Goal: Information Seeking & Learning: Learn about a topic

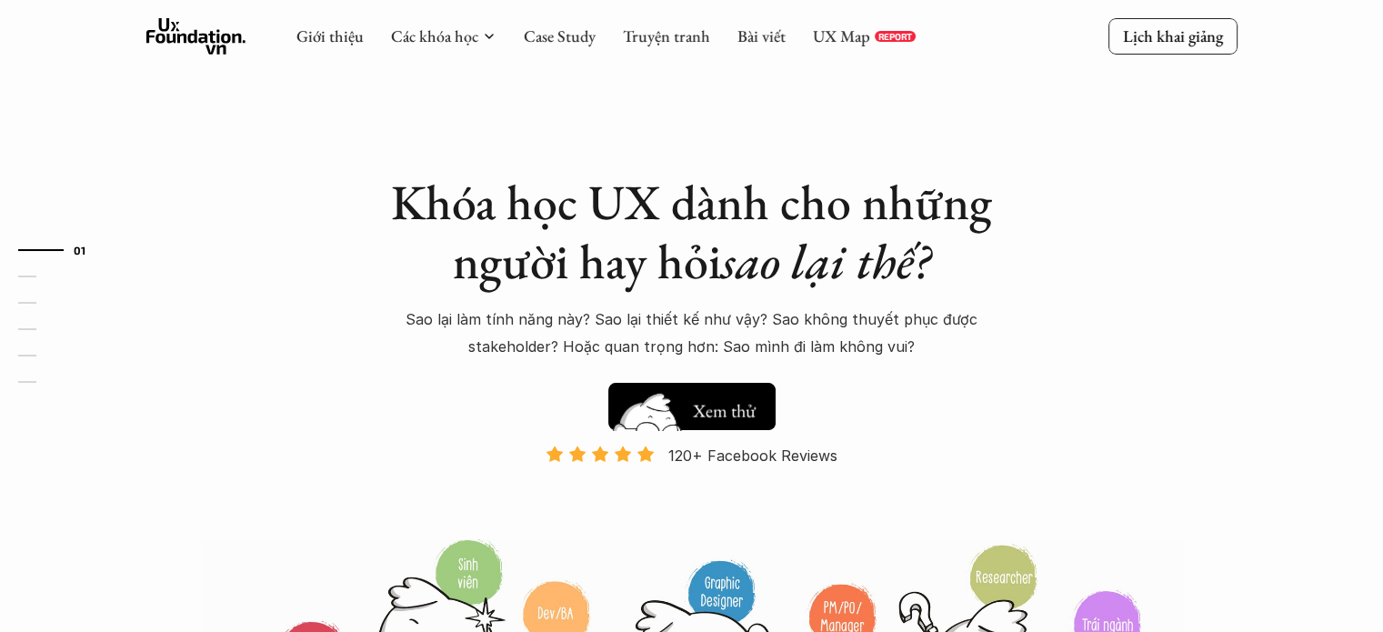
click at [715, 407] on h5 "Xem thử" at bounding box center [723, 409] width 67 height 25
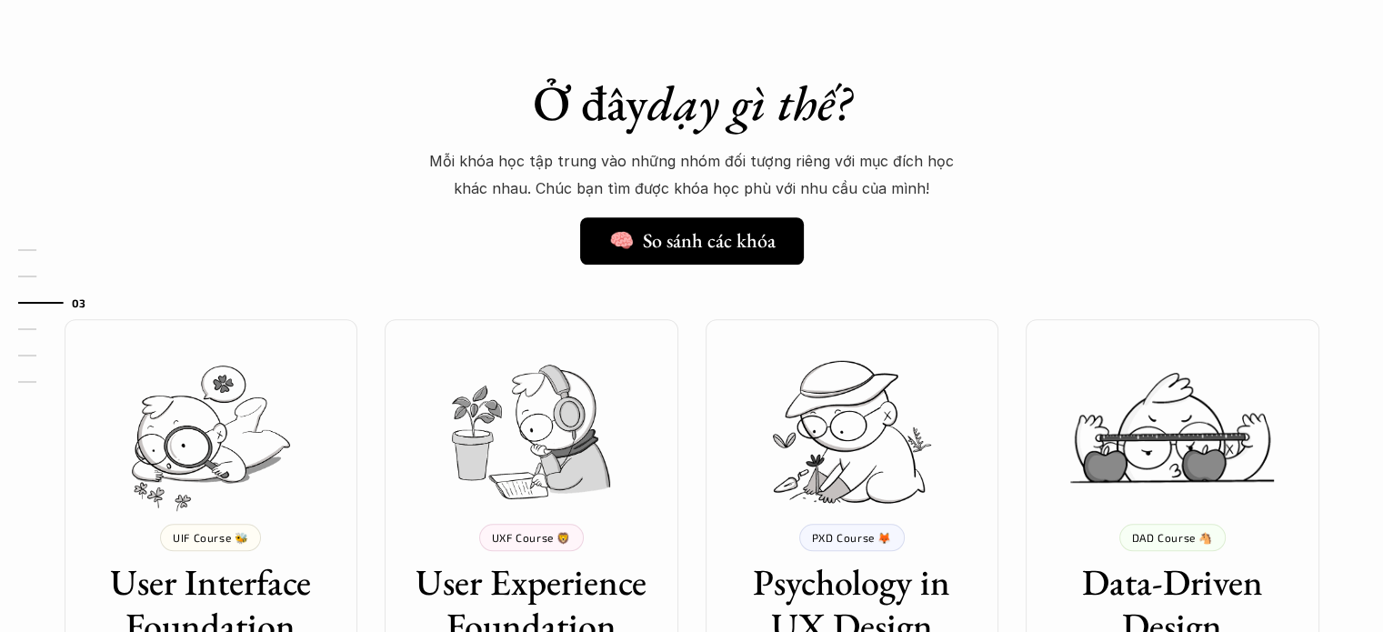
scroll to position [1380, 0]
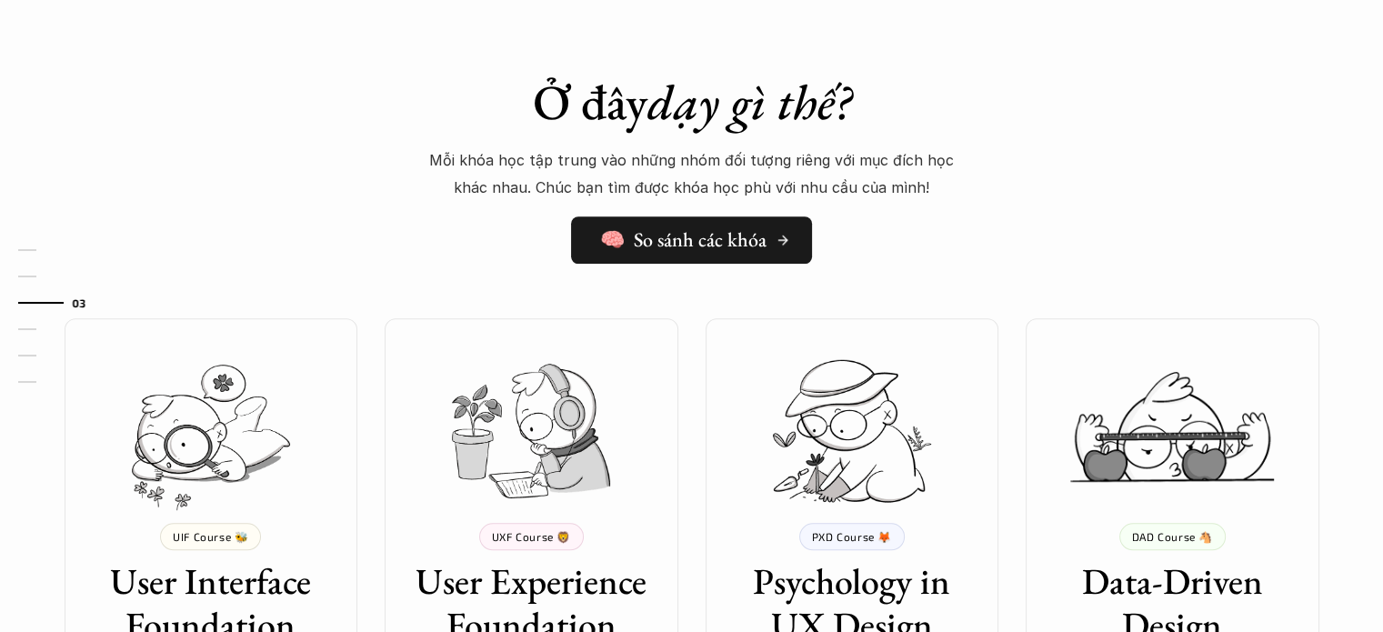
click at [743, 245] on h5 "🧠 So sánh các khóa" at bounding box center [683, 240] width 166 height 24
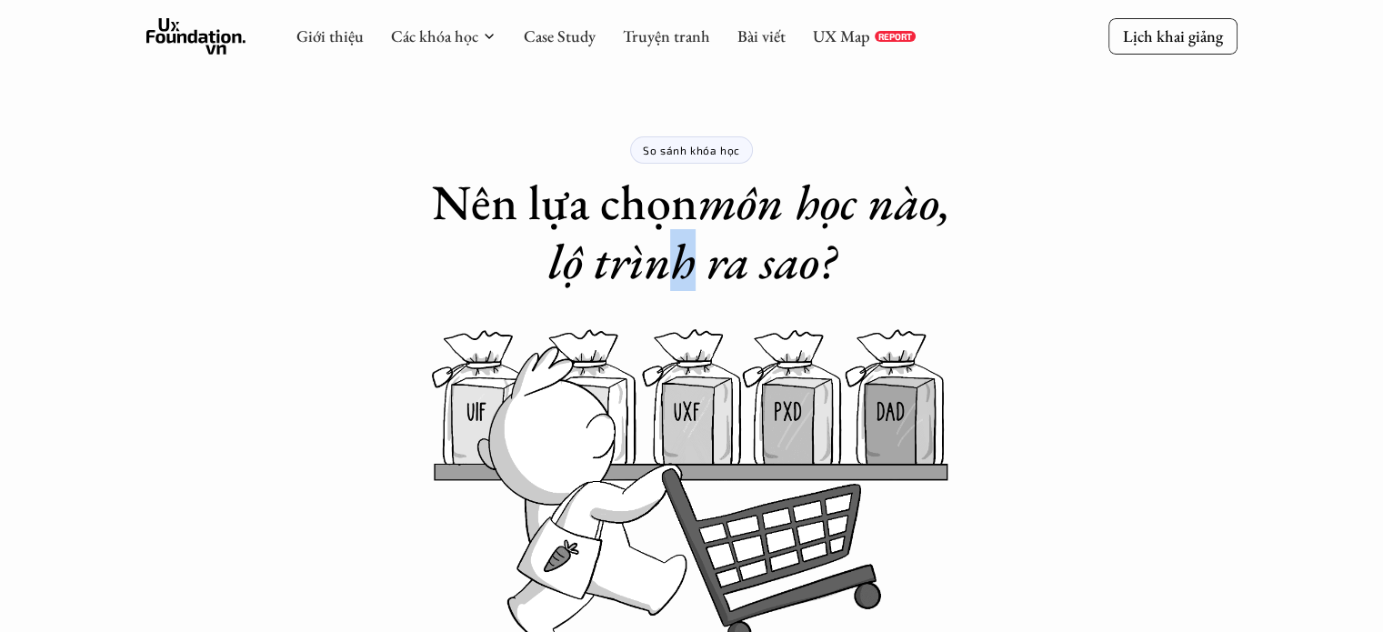
drag, startPoint x: 669, startPoint y: 236, endPoint x: 695, endPoint y: 236, distance: 25.5
click at [695, 236] on em "môn học nào, lộ trình ra sao?" at bounding box center [755, 231] width 415 height 123
click at [689, 254] on em "môn học nào, lộ trình ra sao?" at bounding box center [755, 231] width 415 height 123
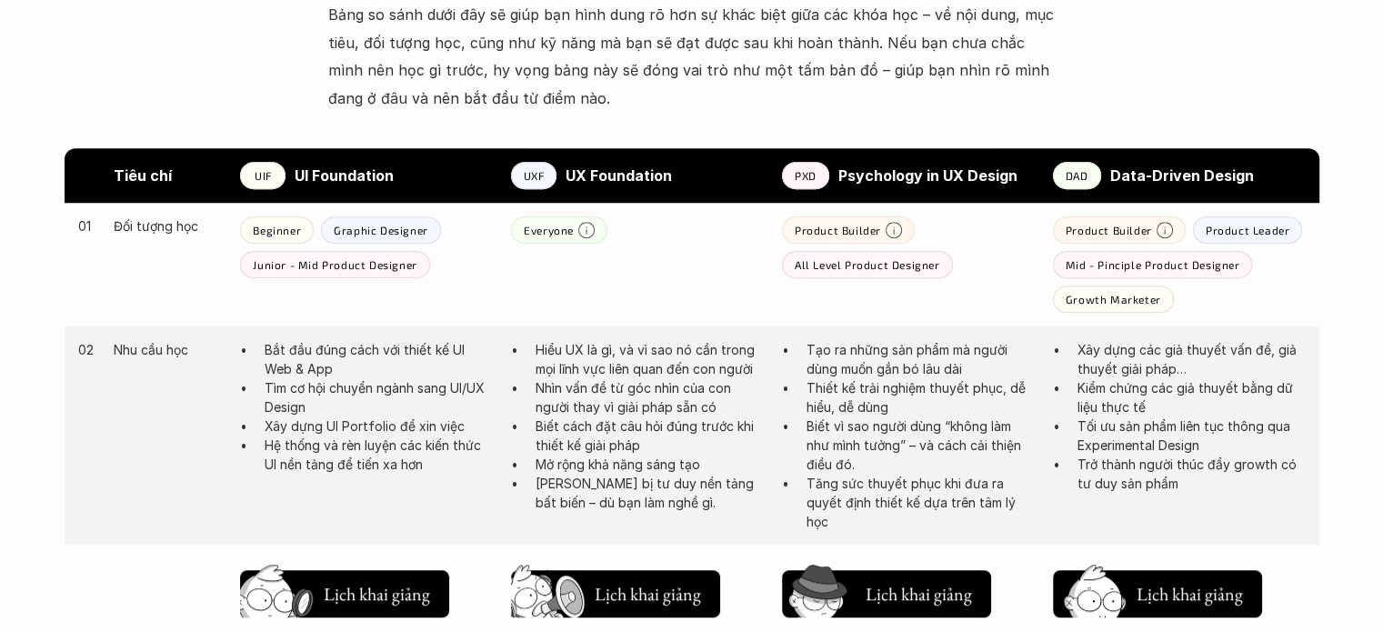
scroll to position [910, 0]
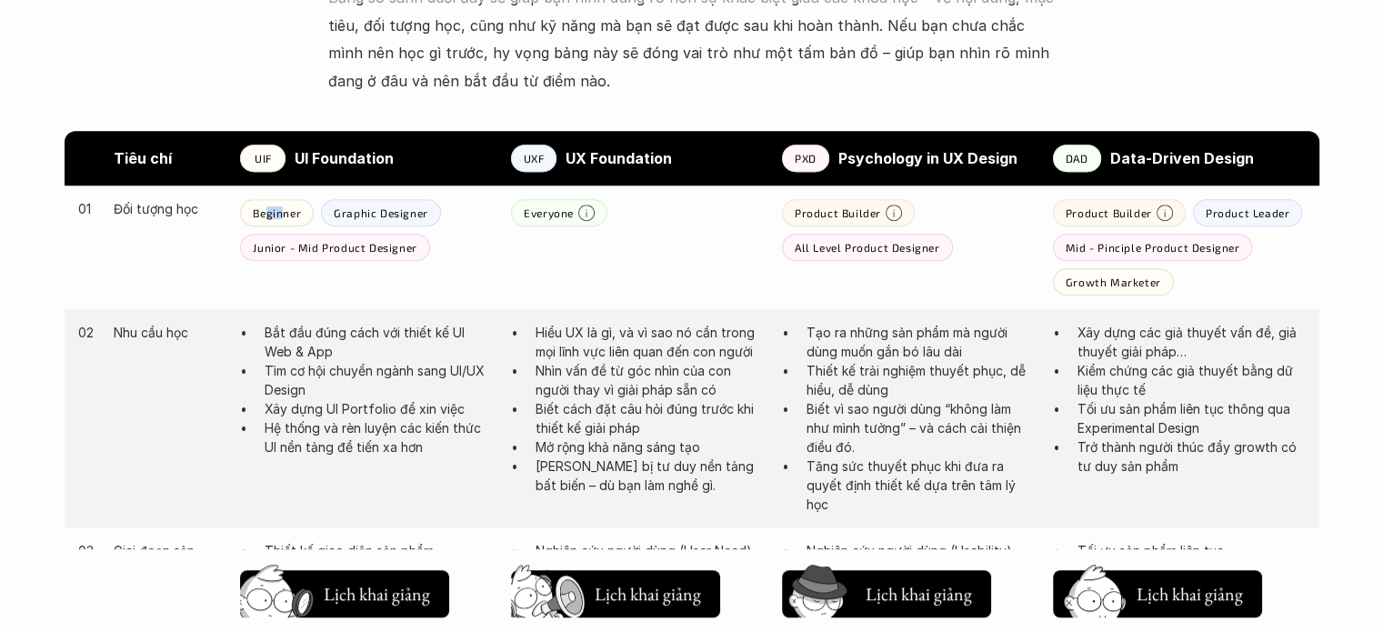
drag, startPoint x: 268, startPoint y: 214, endPoint x: 302, endPoint y: 216, distance: 33.7
click at [300, 215] on p "Beginner" at bounding box center [277, 212] width 48 height 13
drag, startPoint x: 394, startPoint y: 221, endPoint x: 437, endPoint y: 221, distance: 43.7
click at [437, 221] on div "Graphic Designer" at bounding box center [381, 212] width 120 height 27
click at [411, 241] on p "Junior - Mid Product Designer" at bounding box center [335, 247] width 164 height 13
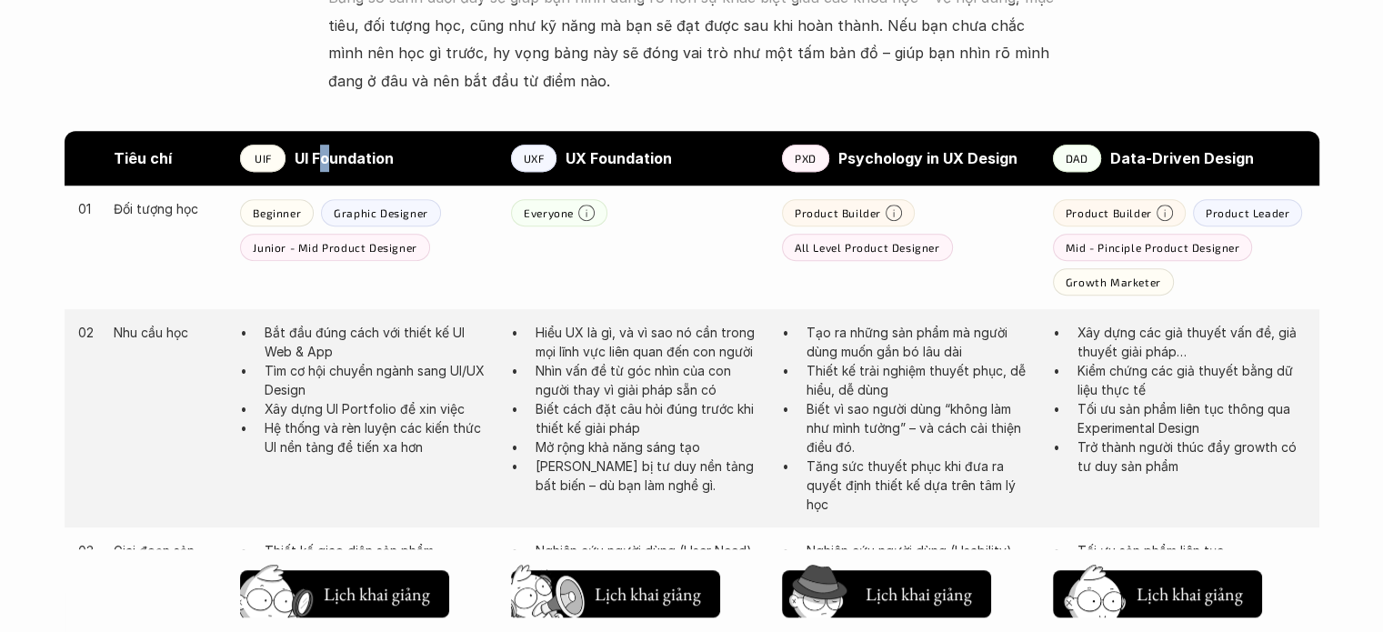
drag, startPoint x: 324, startPoint y: 160, endPoint x: 346, endPoint y: 162, distance: 21.9
click at [342, 162] on strong "UI Foundation" at bounding box center [344, 158] width 99 height 18
click at [608, 152] on strong "UX Foundation" at bounding box center [619, 158] width 106 height 18
drag, startPoint x: 355, startPoint y: 164, endPoint x: 377, endPoint y: 165, distance: 21.8
click at [376, 165] on strong "UI Foundation" at bounding box center [344, 158] width 99 height 18
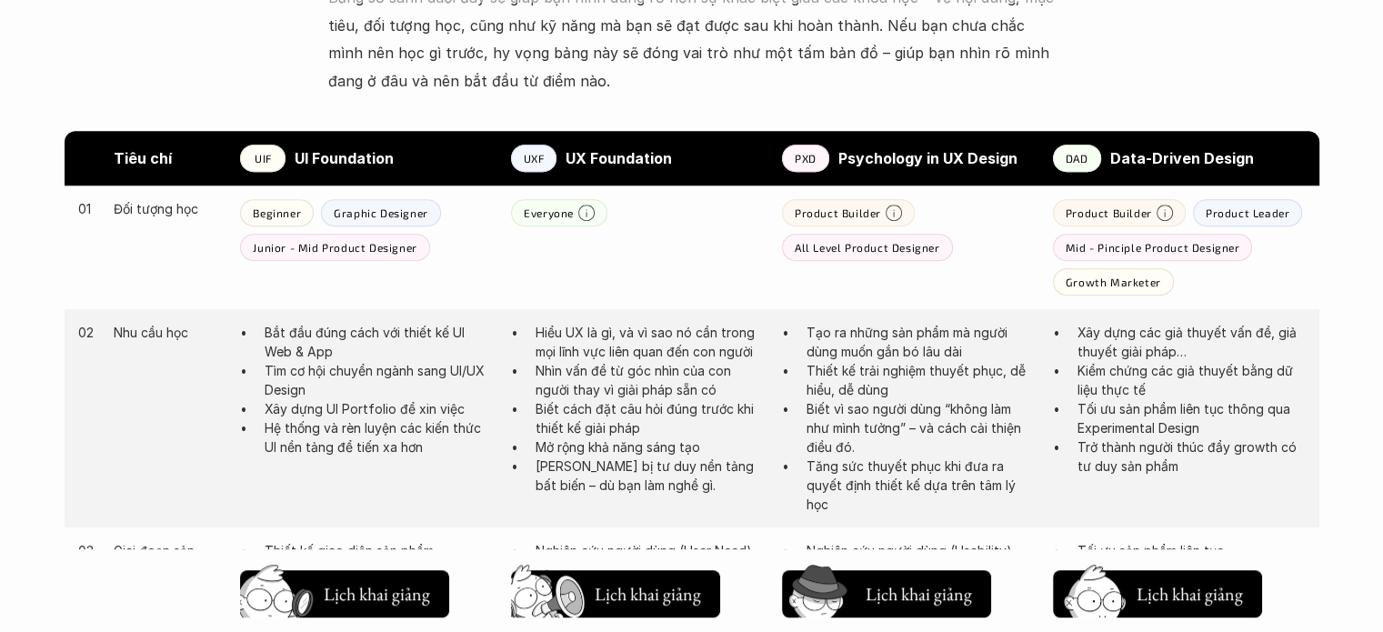
drag, startPoint x: 687, startPoint y: 378, endPoint x: 680, endPoint y: 387, distance: 11.1
click at [680, 387] on p "Nhìn vấn đề từ góc nhìn của con người thay vì giải pháp sẵn có" at bounding box center [650, 380] width 228 height 38
click at [651, 334] on p "Hiểu UX là gì, và vì sao nó cần trong mọi lĩnh vực liên quan đến con người" at bounding box center [650, 342] width 228 height 38
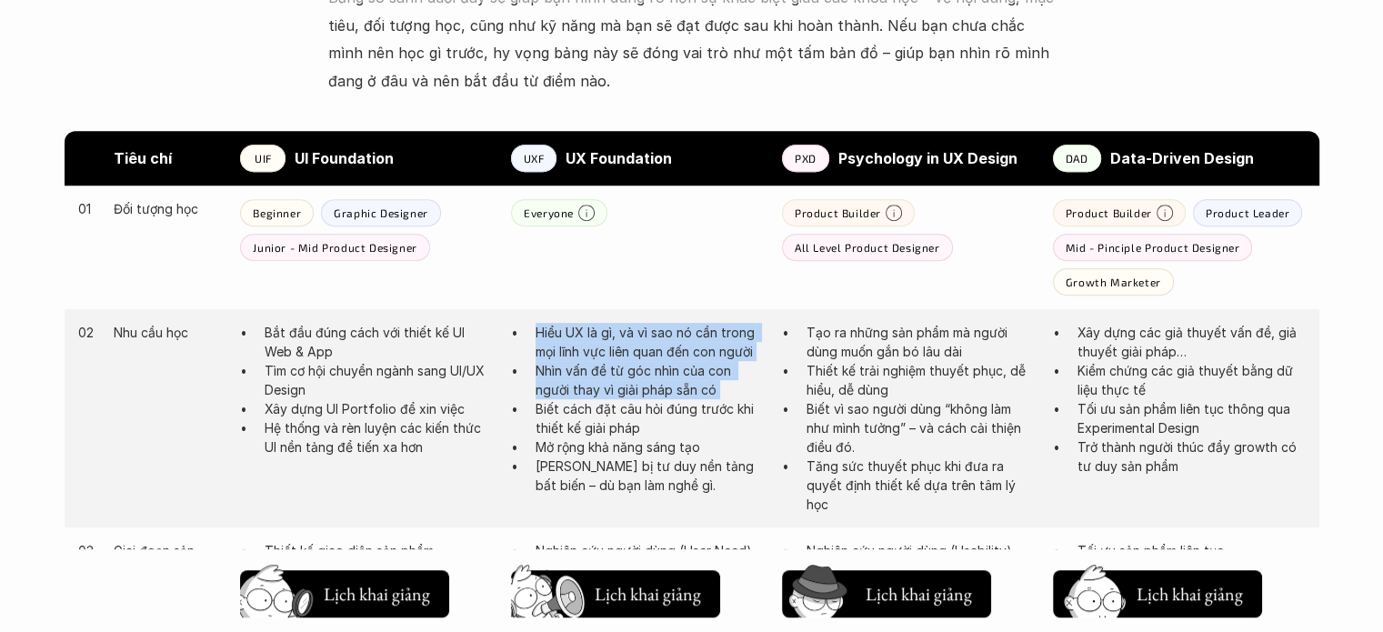
drag, startPoint x: 651, startPoint y: 334, endPoint x: 673, endPoint y: 385, distance: 55.4
click at [673, 385] on ul "Hiểu UX là gì, và vì sao nó cần trong mọi lĩnh vực liên quan đến con người Nhìn…" at bounding box center [637, 409] width 253 height 172
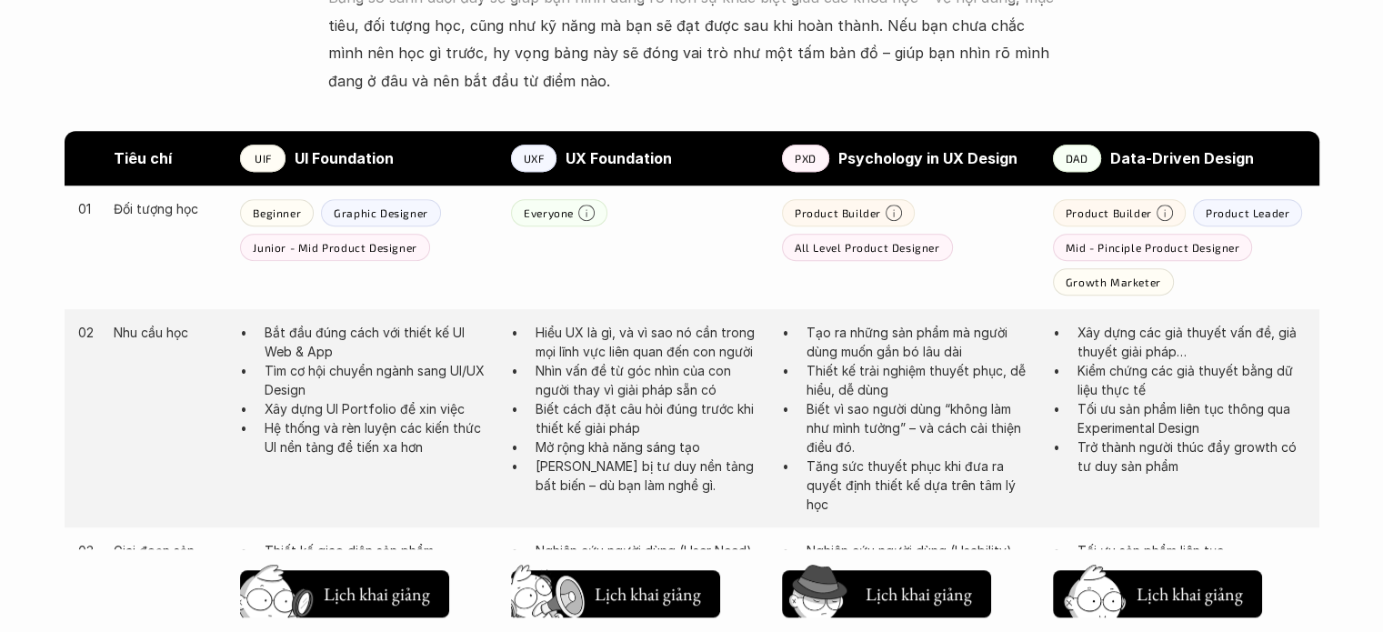
click at [679, 432] on p "Biết cách đặt câu hỏi đúng trước khi thiết kế giải pháp" at bounding box center [650, 418] width 228 height 38
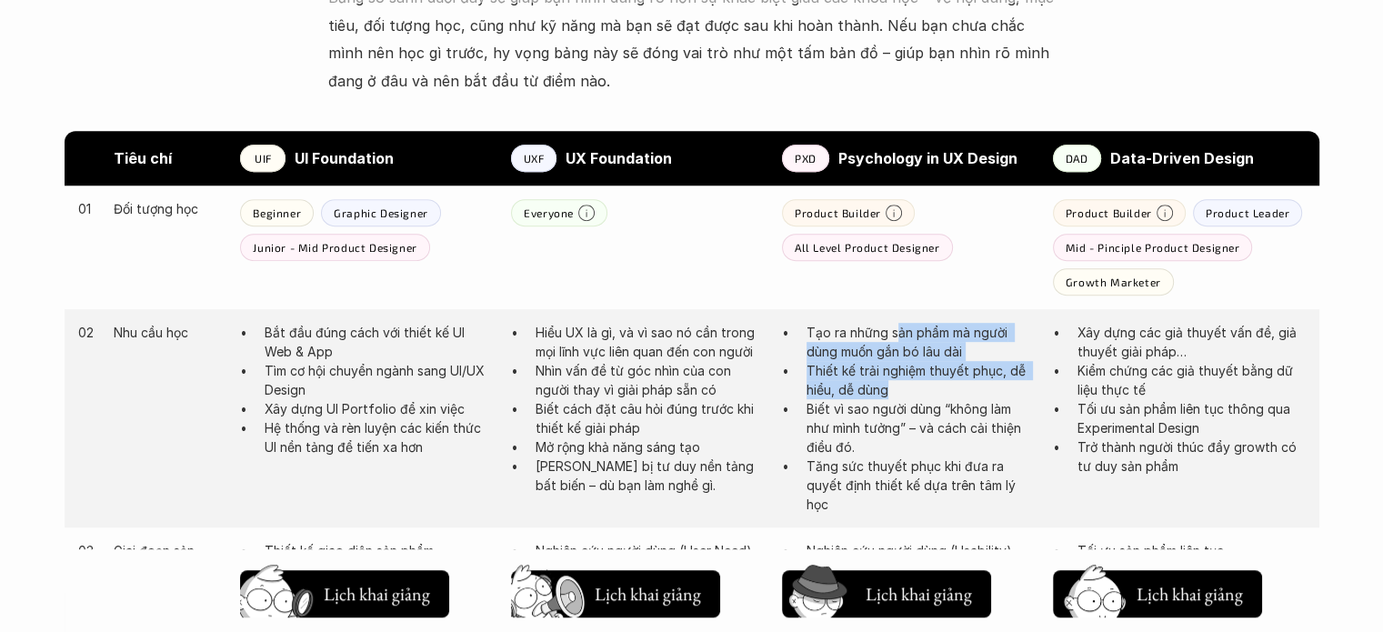
drag, startPoint x: 897, startPoint y: 327, endPoint x: 914, endPoint y: 386, distance: 61.6
click at [914, 386] on ul "Tạo ra những sản phẩm mà người dùng muốn gắn bó lâu dài Thiết kế trải nghiệm th…" at bounding box center [908, 418] width 253 height 191
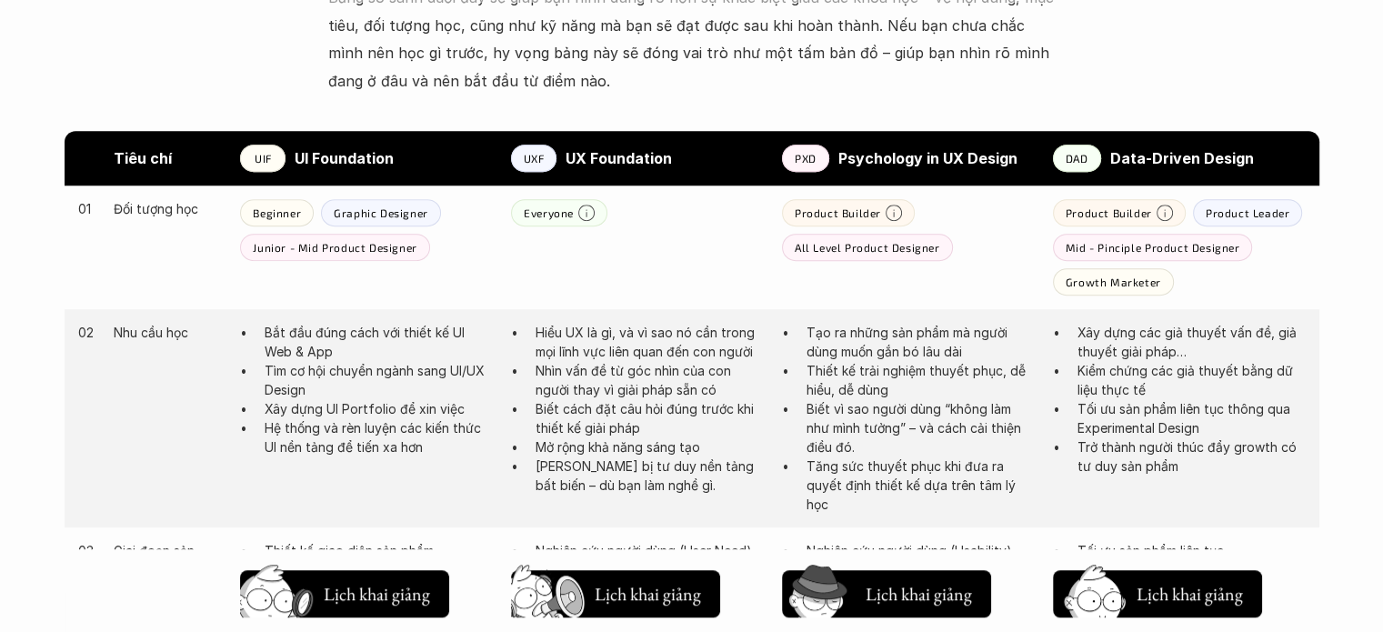
click at [923, 407] on p "Biết vì sao người dùng “không làm như mình tưởng” – và cách cải thiện điều đó." at bounding box center [921, 427] width 228 height 57
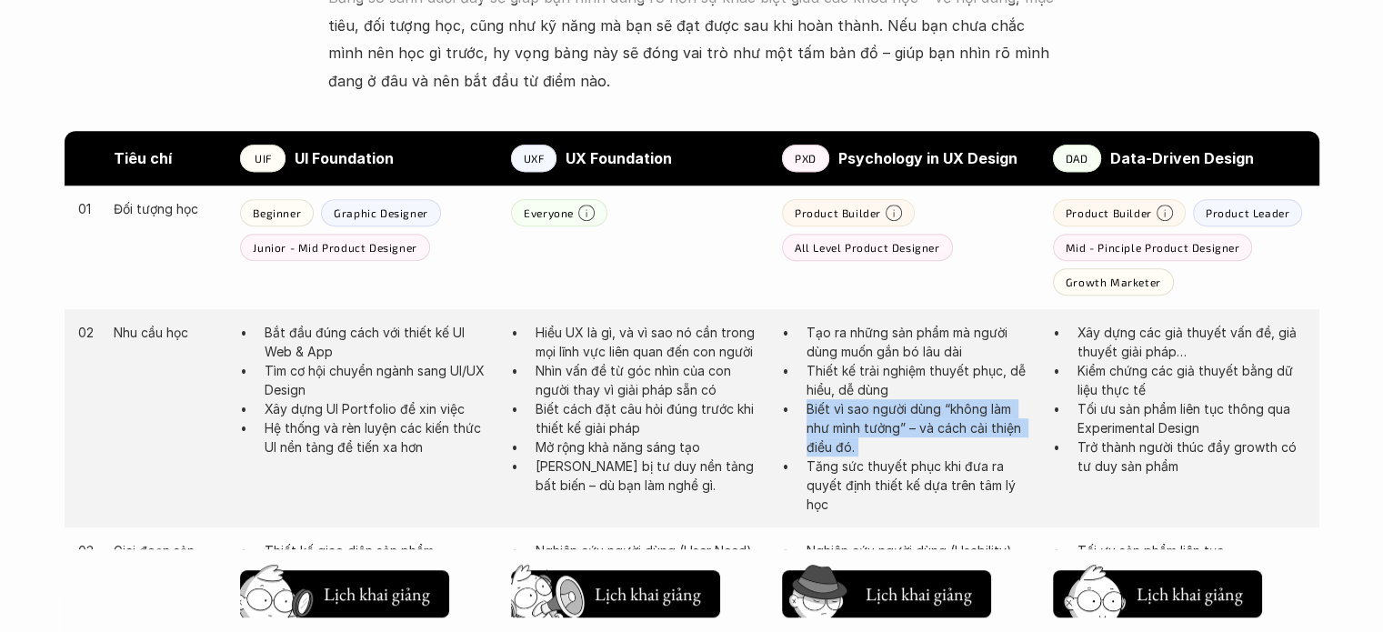
click at [923, 407] on p "Biết vì sao người dùng “không làm như mình tưởng” – và cách cải thiện điều đó." at bounding box center [921, 427] width 228 height 57
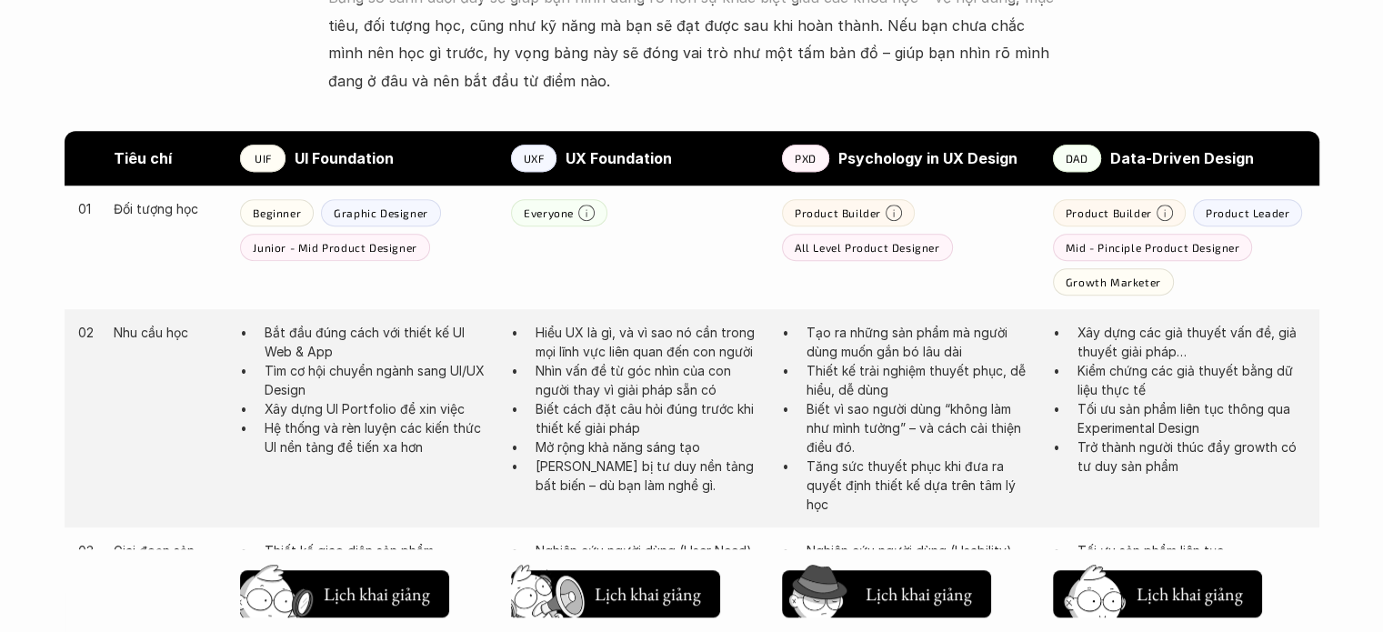
click at [934, 486] on p "Tăng sức thuyết phục khi đưa ra quyết định thiết kế dựa trên tâm lý học" at bounding box center [921, 485] width 228 height 57
click at [1178, 355] on p "Xây dựng các giả thuyết vấn đề, giả thuyết giải pháp…" at bounding box center [1192, 342] width 228 height 38
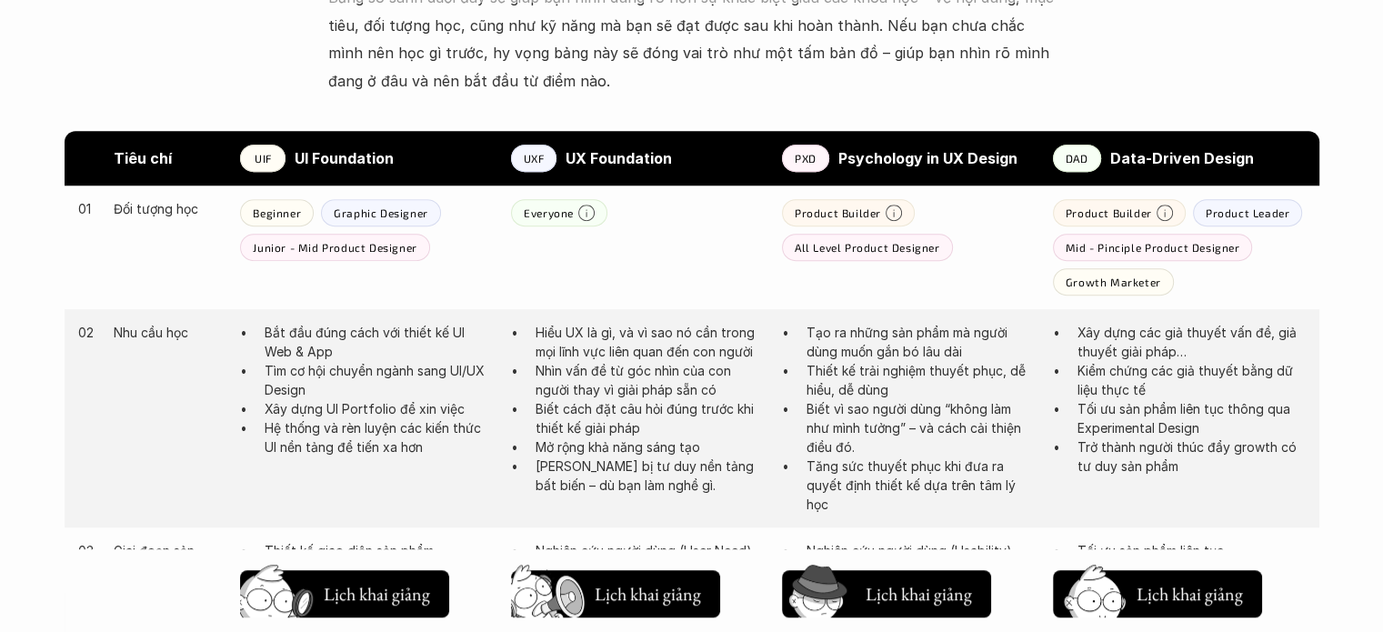
click at [1180, 399] on ul "Xây dựng các giả thuyết vấn đề, giả thuyết giải pháp… Kiểm chứng các giả thuyết…" at bounding box center [1179, 399] width 253 height 153
click at [1181, 427] on p "Tối ưu sản phẩm liên tục thông qua Experimental Design" at bounding box center [1192, 418] width 228 height 38
click at [1139, 500] on div "02 Nhu cầu học Bắt đầu đúng cách với thiết kế UI Web & App Tìm cơ hội chuyển ng…" at bounding box center [692, 418] width 1255 height 218
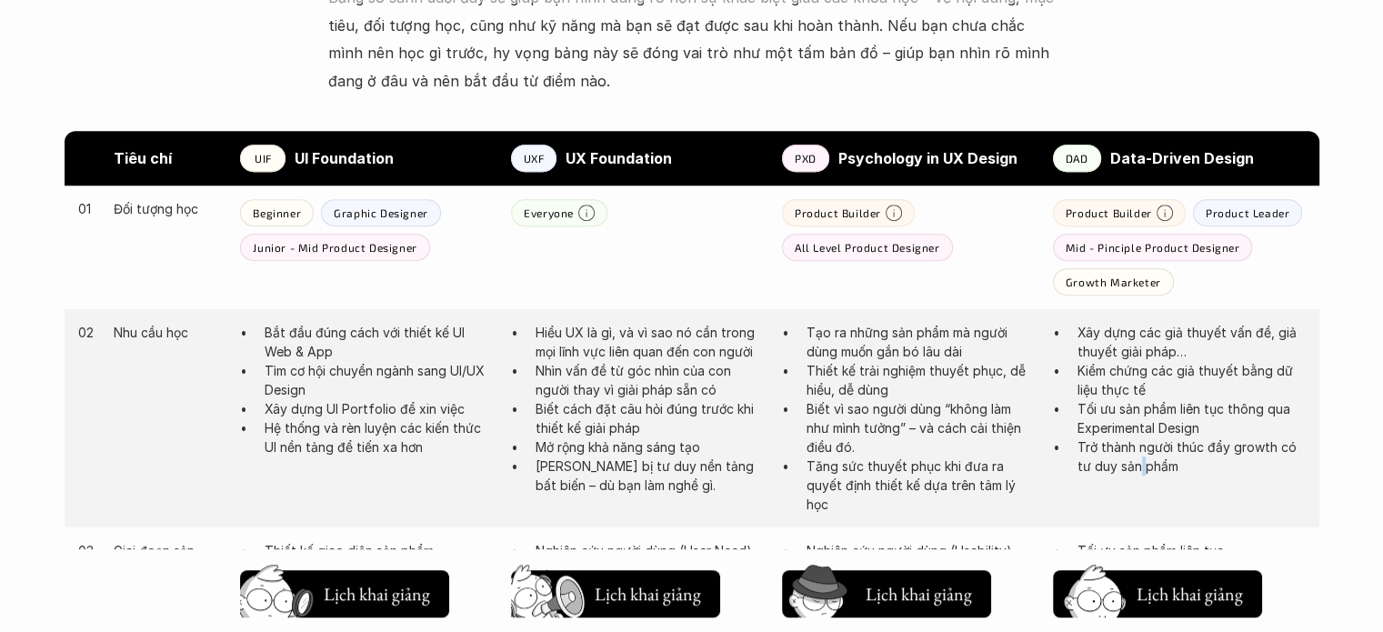
click at [1139, 500] on div "02 Nhu cầu học Bắt đầu đúng cách với thiết kế UI Web & App Tìm cơ hội chuyển ng…" at bounding box center [692, 418] width 1255 height 218
drag, startPoint x: 289, startPoint y: 213, endPoint x: 317, endPoint y: 214, distance: 27.3
click at [316, 214] on div "Beginner Graphic Designer Junior - Mid Product Designer" at bounding box center [366, 230] width 253 height 62
drag, startPoint x: 400, startPoint y: 330, endPoint x: 410, endPoint y: 344, distance: 16.9
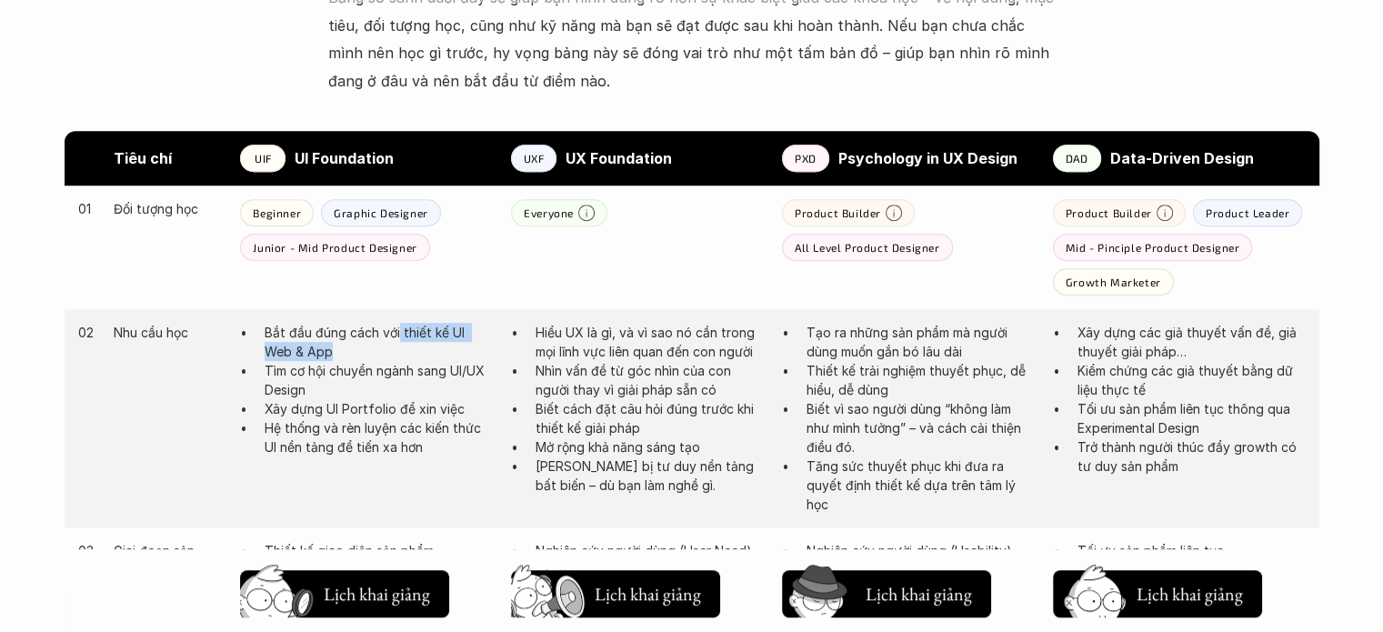
click at [410, 344] on p "Bắt đầu đúng cách với thiết kế UI Web & App" at bounding box center [379, 342] width 228 height 38
drag, startPoint x: 404, startPoint y: 369, endPoint x: 415, endPoint y: 387, distance: 20.4
click at [415, 387] on p "Tìm cơ hội chuyển ngành sang UI/UX Design" at bounding box center [379, 380] width 228 height 38
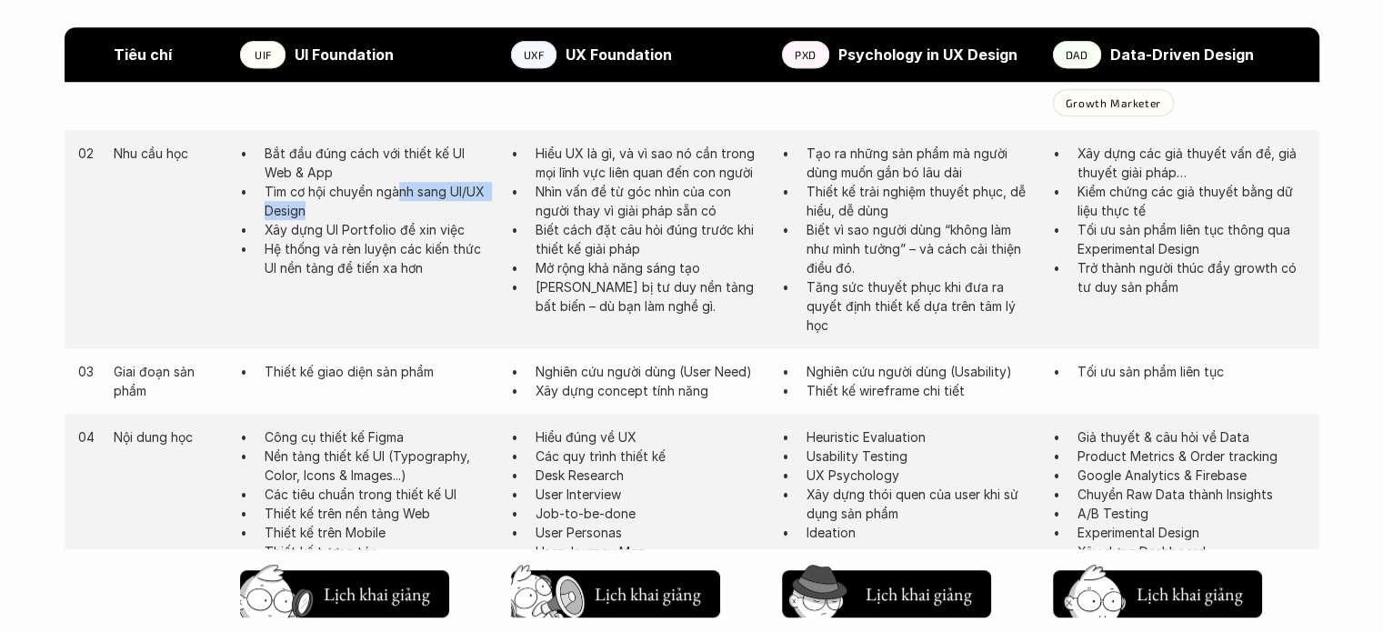
scroll to position [1091, 0]
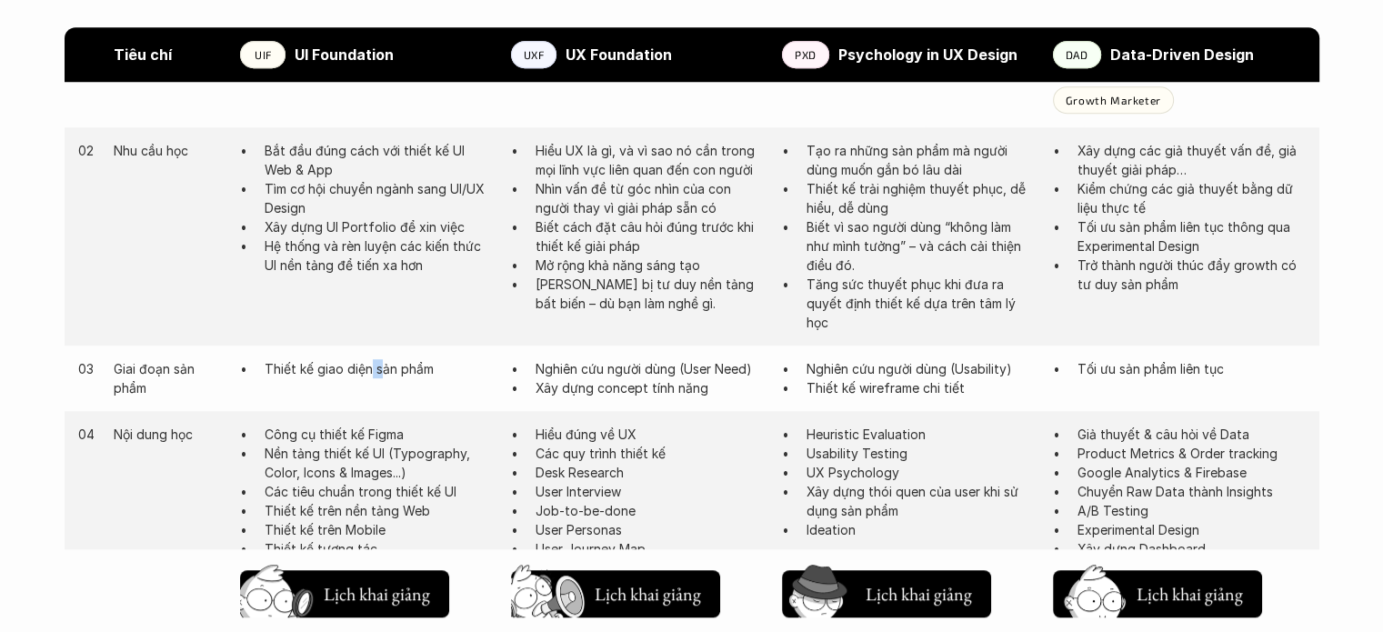
drag, startPoint x: 371, startPoint y: 369, endPoint x: 380, endPoint y: 376, distance: 11.1
click at [380, 376] on p "Thiết kế giao diện sản phẩm" at bounding box center [379, 368] width 228 height 19
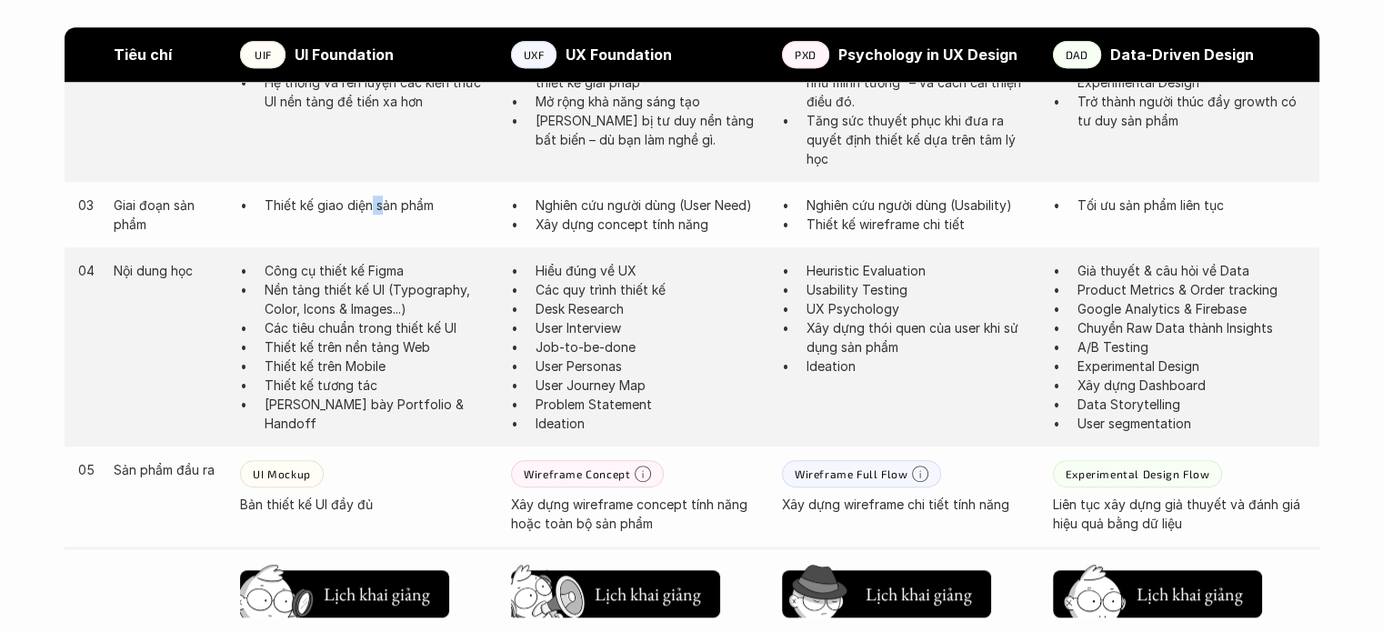
scroll to position [1273, 0]
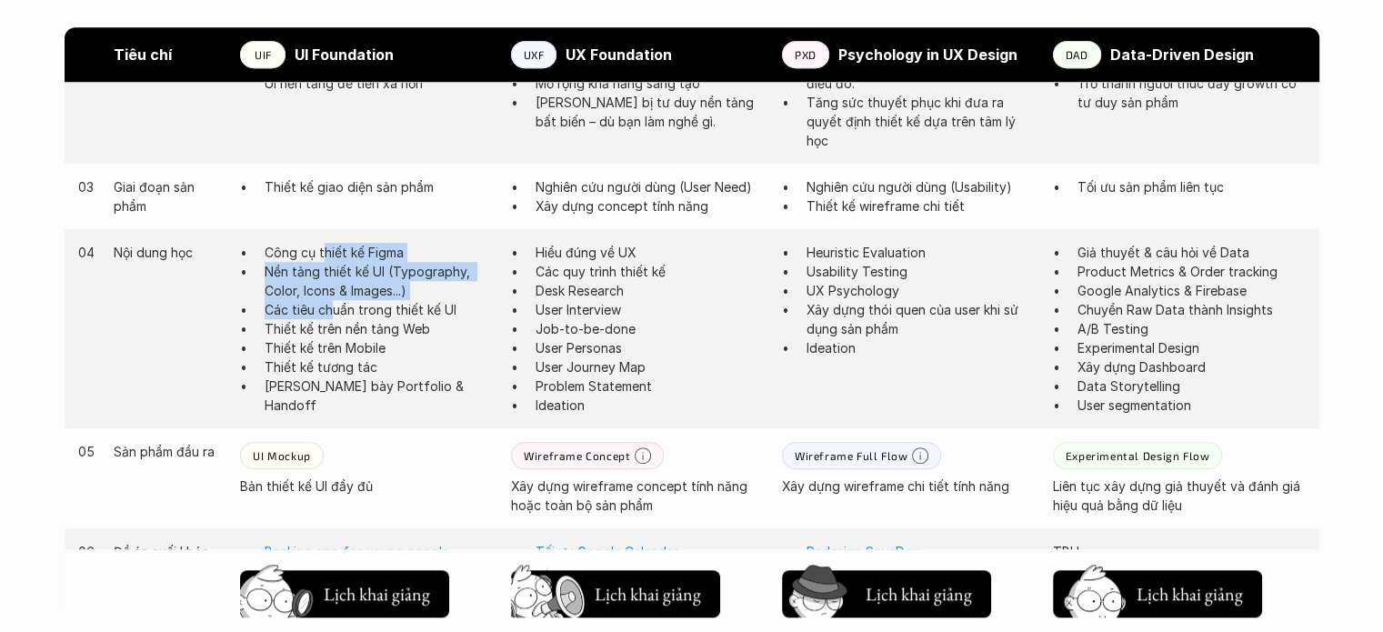
drag, startPoint x: 321, startPoint y: 250, endPoint x: 331, endPoint y: 310, distance: 60.9
click at [331, 310] on ul "Công cụ thiết kế Figma Nền tảng thiết kế UI (Typography, Color, Icons & Images.…" at bounding box center [366, 329] width 253 height 172
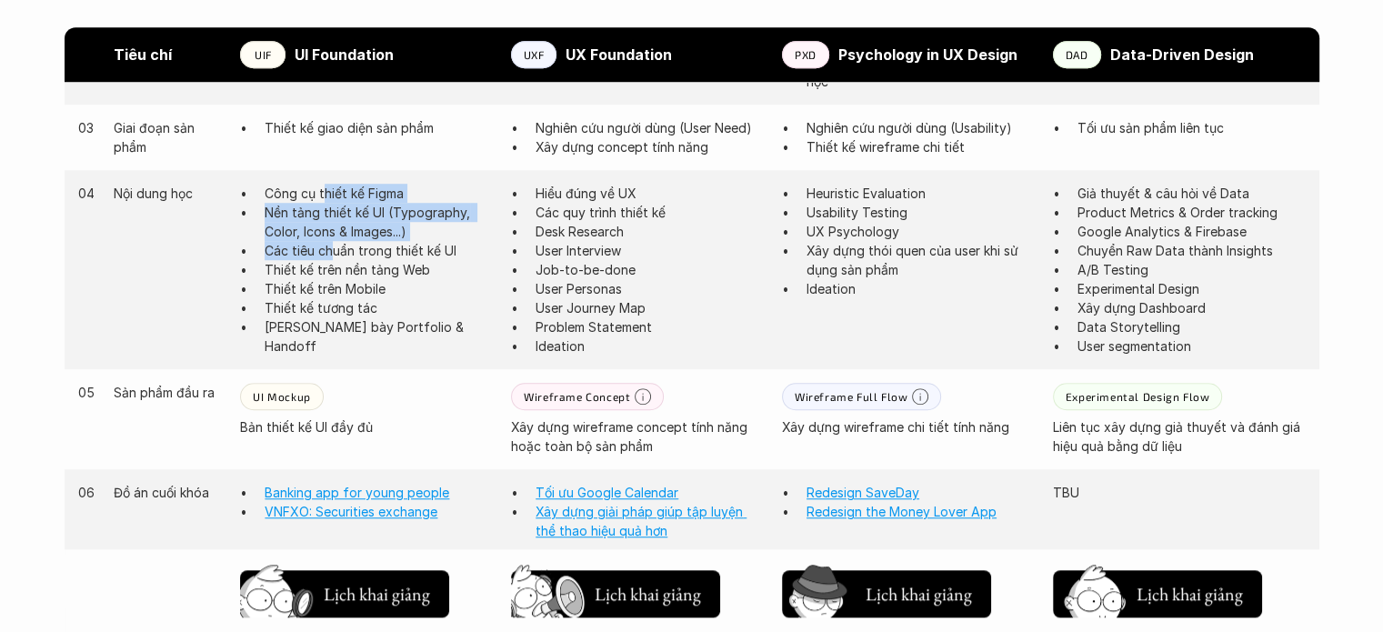
scroll to position [1364, 0]
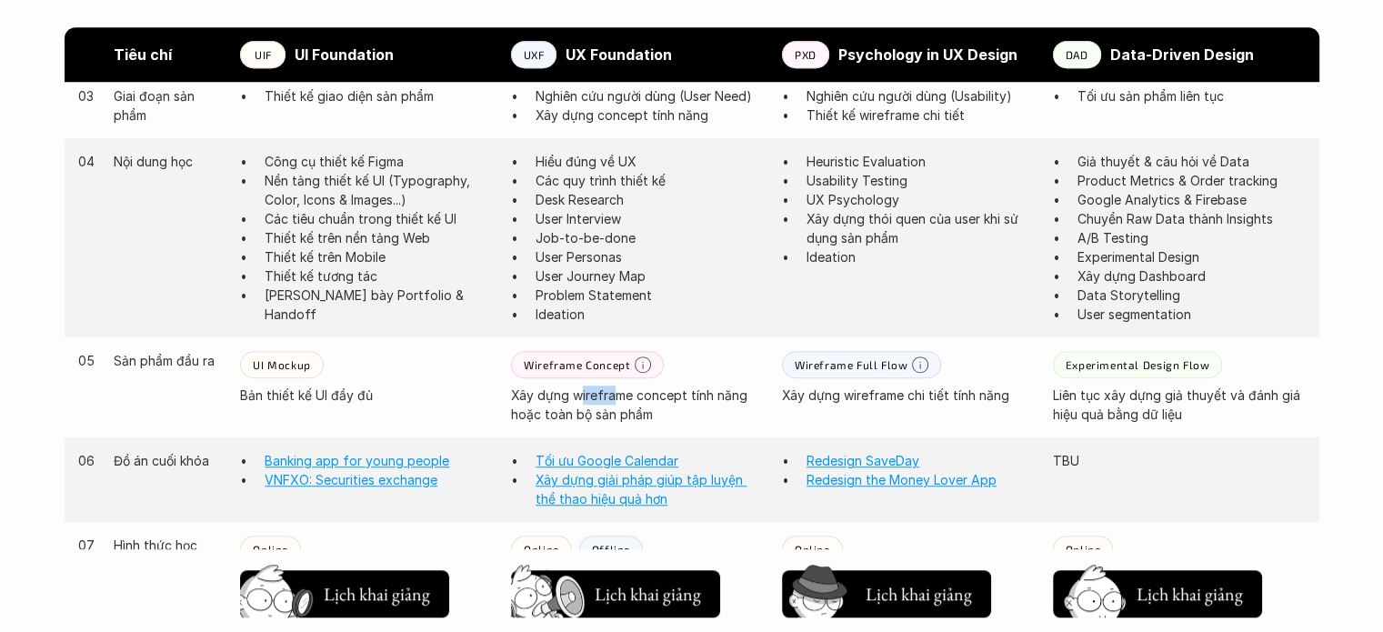
click at [615, 397] on p "Xây dựng wireframe concept tính năng hoặc toàn bộ sản phẩm" at bounding box center [637, 405] width 253 height 38
click at [615, 399] on p "Xây dựng wireframe concept tính năng hoặc toàn bộ sản phẩm" at bounding box center [637, 405] width 253 height 38
click at [615, 423] on p "Xây dựng wireframe concept tính năng hoặc toàn bộ sản phẩm" at bounding box center [637, 405] width 253 height 38
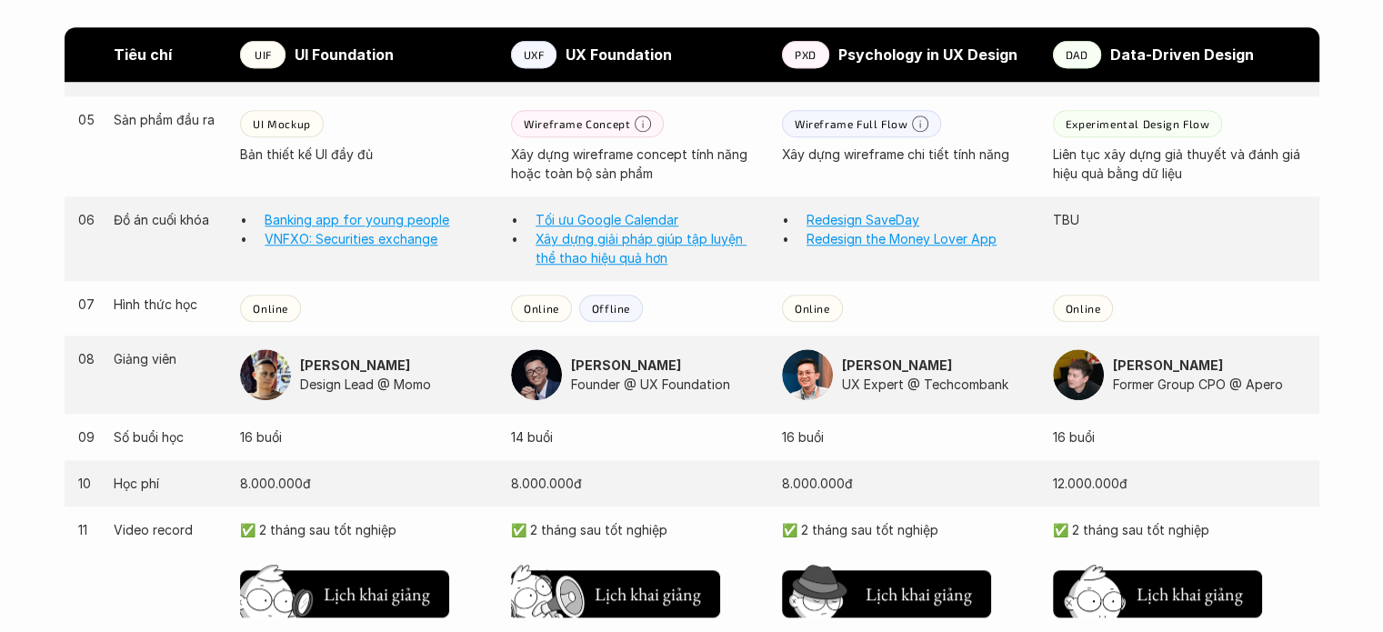
scroll to position [1637, 0]
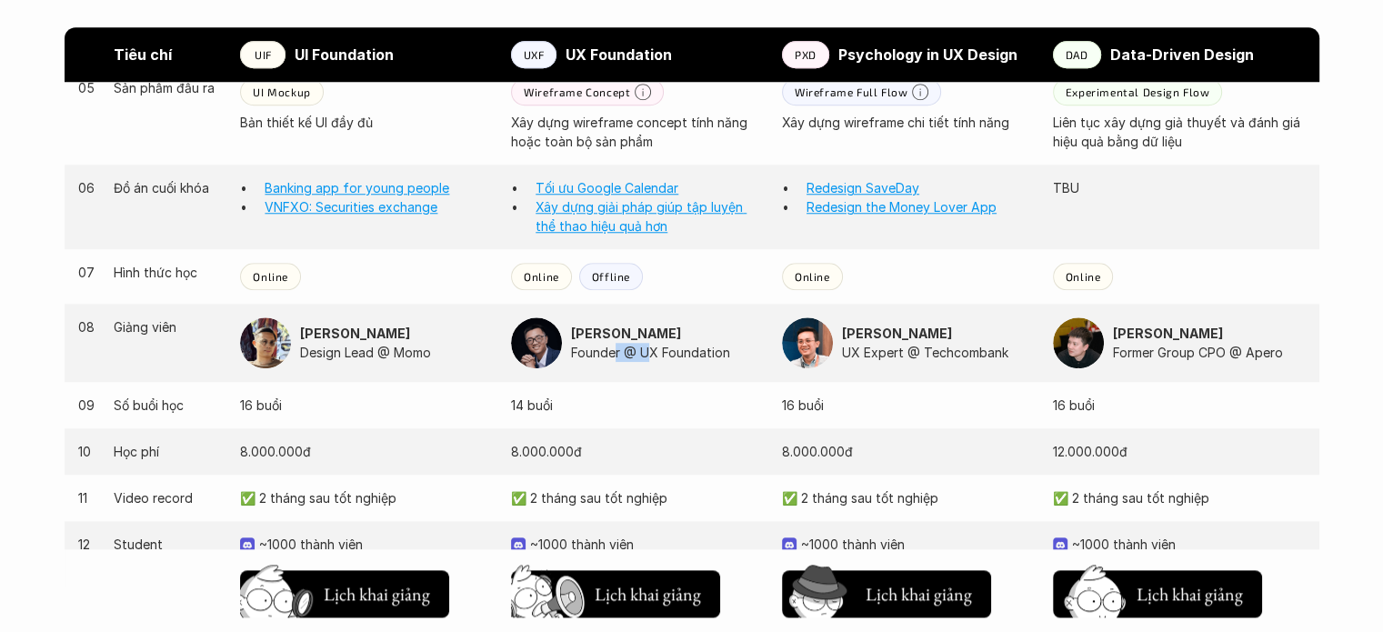
drag, startPoint x: 612, startPoint y: 347, endPoint x: 645, endPoint y: 348, distance: 32.8
click at [645, 348] on p "Founder @ UX Foundation" at bounding box center [667, 352] width 193 height 19
click at [643, 348] on p "Founder @ UX Foundation" at bounding box center [667, 352] width 193 height 19
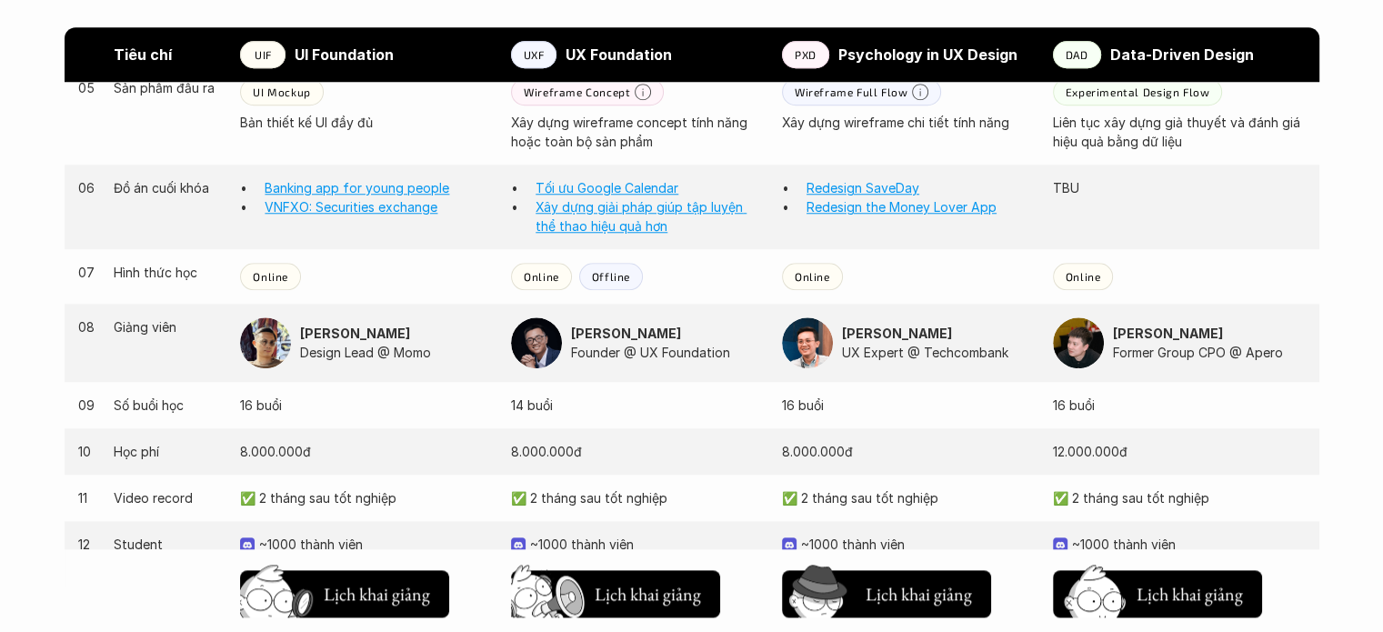
click at [342, 359] on p "Design Lead @ Momo" at bounding box center [396, 352] width 193 height 19
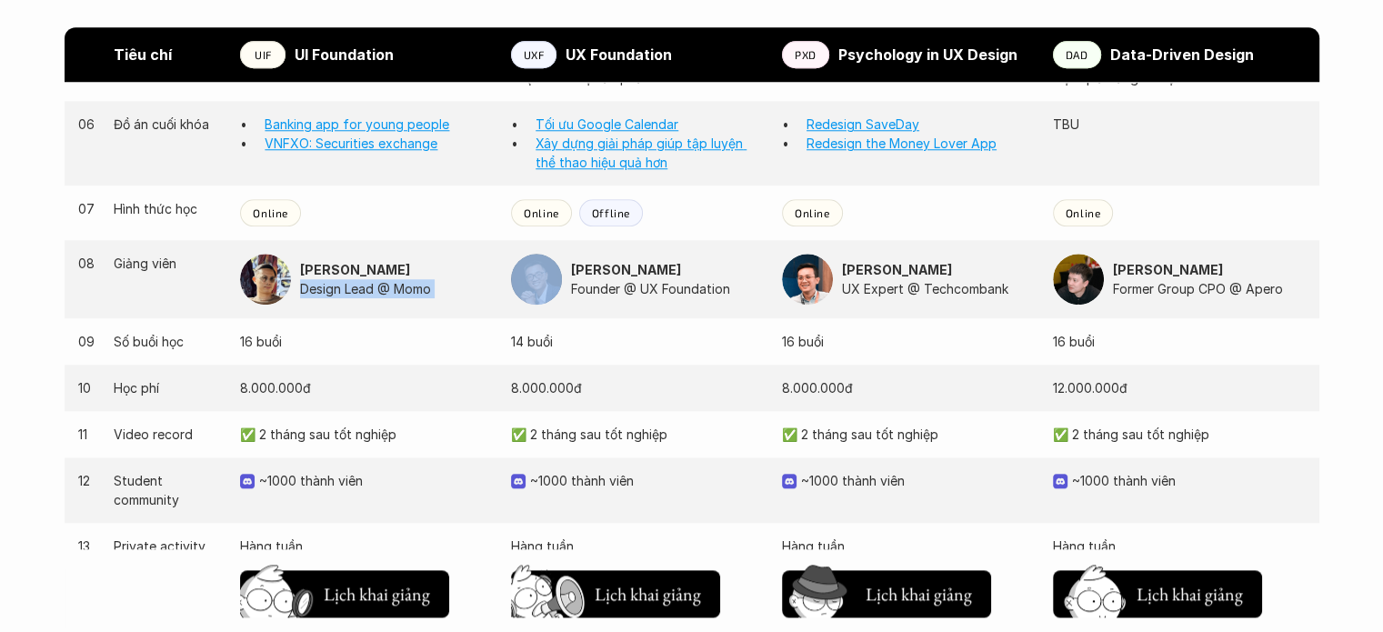
scroll to position [1728, 0]
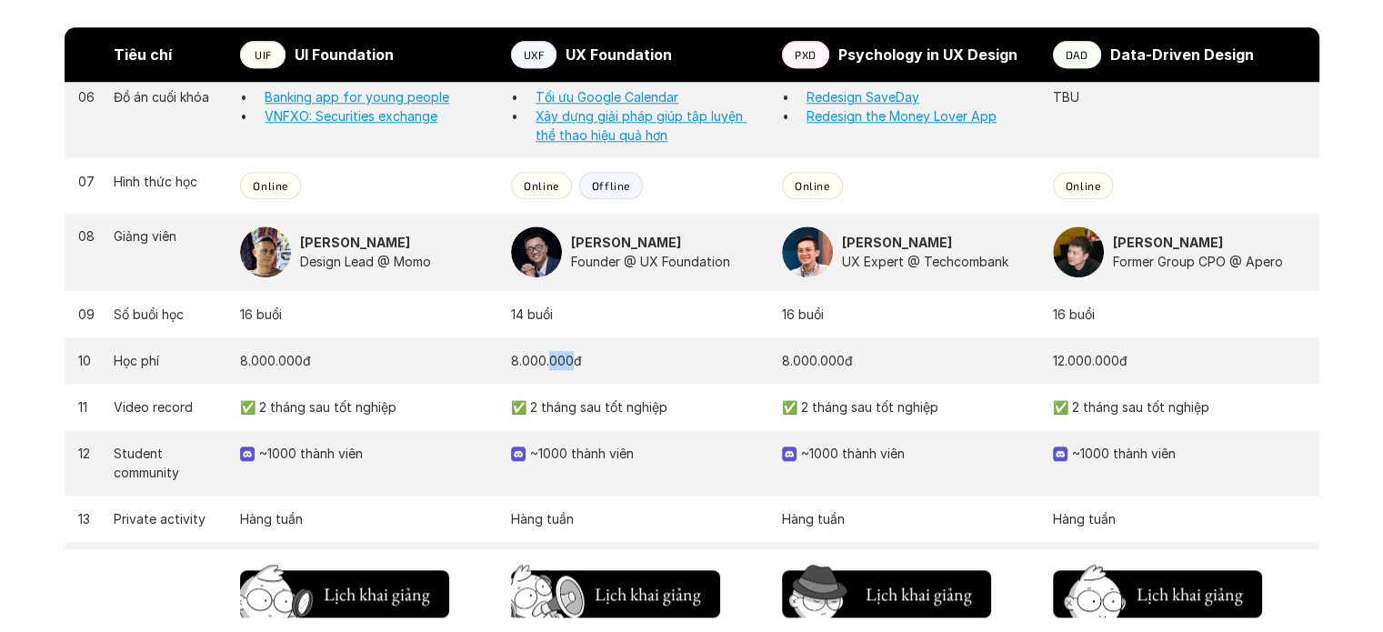
drag, startPoint x: 553, startPoint y: 355, endPoint x: 574, endPoint y: 356, distance: 20.9
click at [574, 356] on p "8.000.000đ" at bounding box center [637, 360] width 253 height 19
drag, startPoint x: 315, startPoint y: 406, endPoint x: 344, endPoint y: 407, distance: 29.1
click at [343, 407] on p "✅ 2 tháng sau tốt nghiệp" at bounding box center [366, 406] width 253 height 19
drag, startPoint x: 309, startPoint y: 454, endPoint x: 343, endPoint y: 454, distance: 33.7
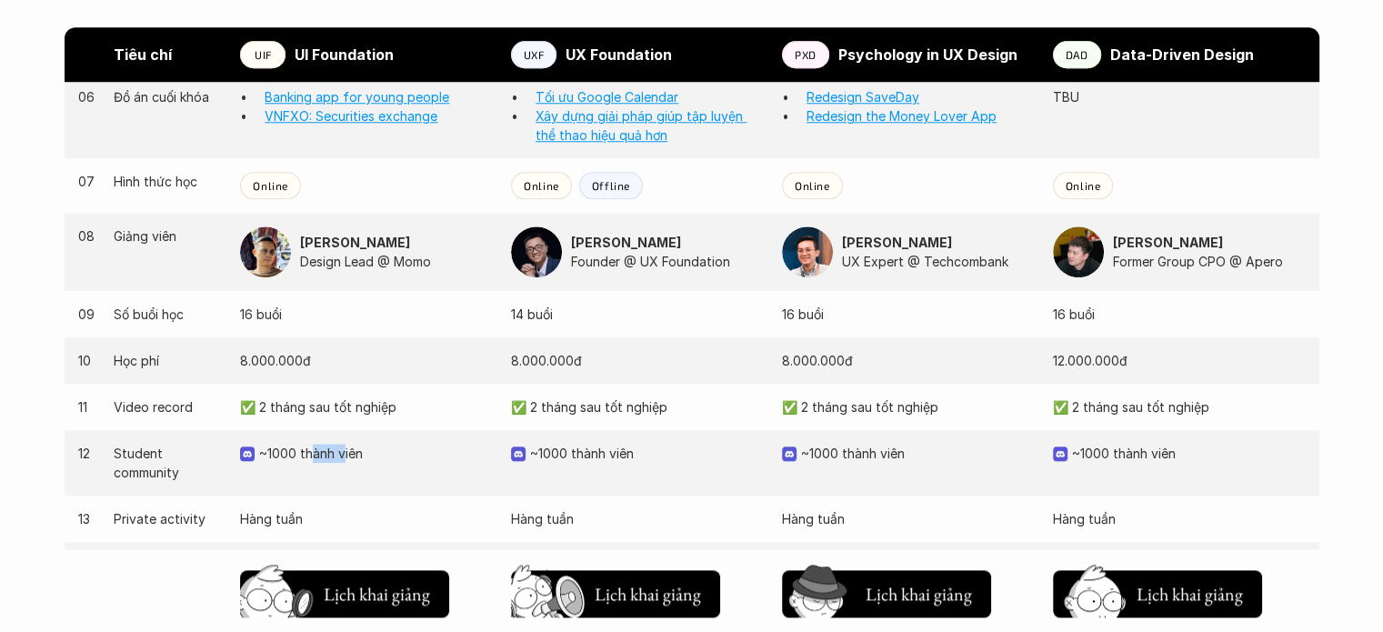
click at [343, 454] on p "~1000 thành viên" at bounding box center [376, 453] width 234 height 19
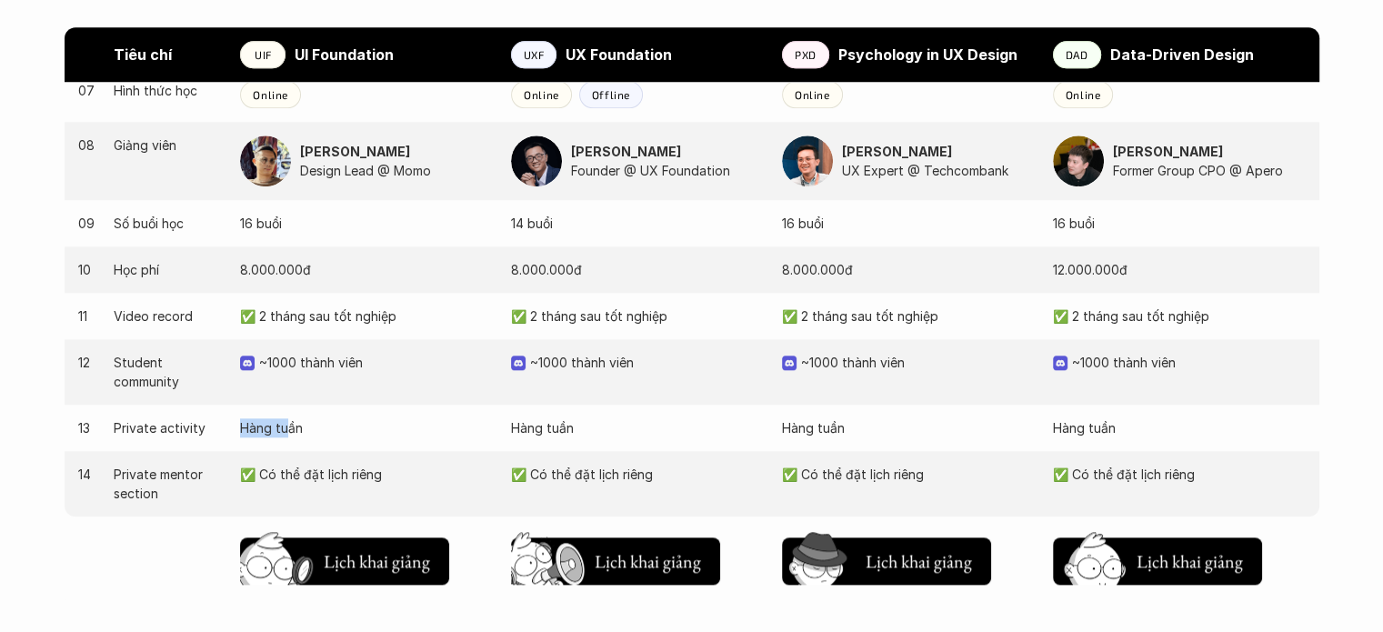
drag, startPoint x: 244, startPoint y: 444, endPoint x: 292, endPoint y: 444, distance: 48.2
click at [292, 444] on div "13 Private activity Hàng tuần Hàng tuần Hàng tuần Hàng tuần" at bounding box center [692, 428] width 1255 height 46
drag, startPoint x: 297, startPoint y: 472, endPoint x: 320, endPoint y: 472, distance: 22.7
click at [320, 472] on p "✅ Có thể đặt lịch riêng" at bounding box center [366, 474] width 253 height 19
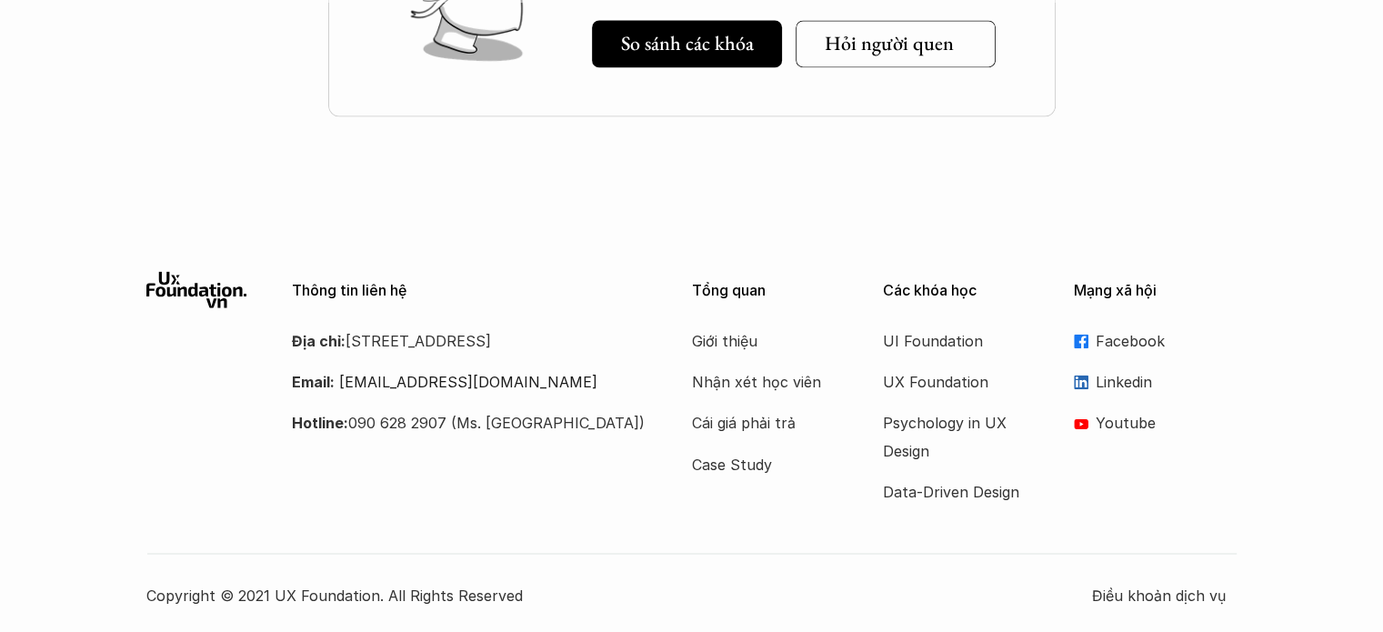
scroll to position [2707, 0]
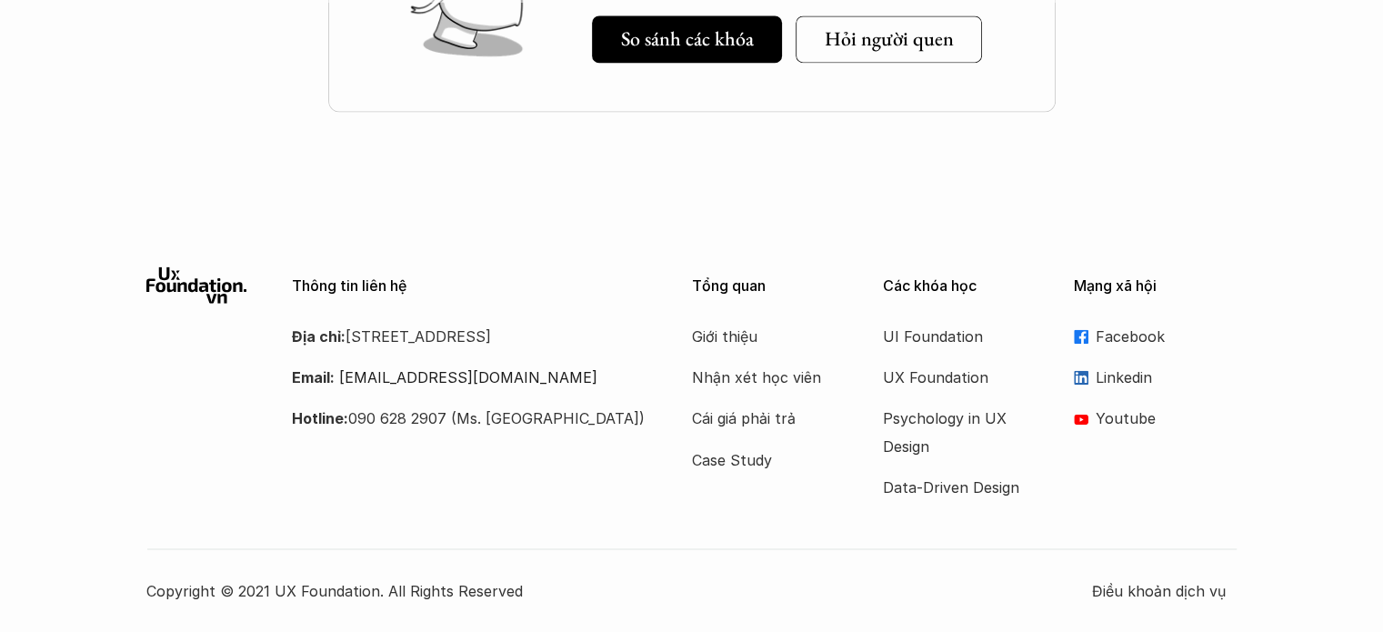
drag, startPoint x: 502, startPoint y: 337, endPoint x: 519, endPoint y: 337, distance: 17.3
click at [519, 337] on p "Địa chỉ: [STREET_ADDRESS]" at bounding box center [469, 336] width 355 height 27
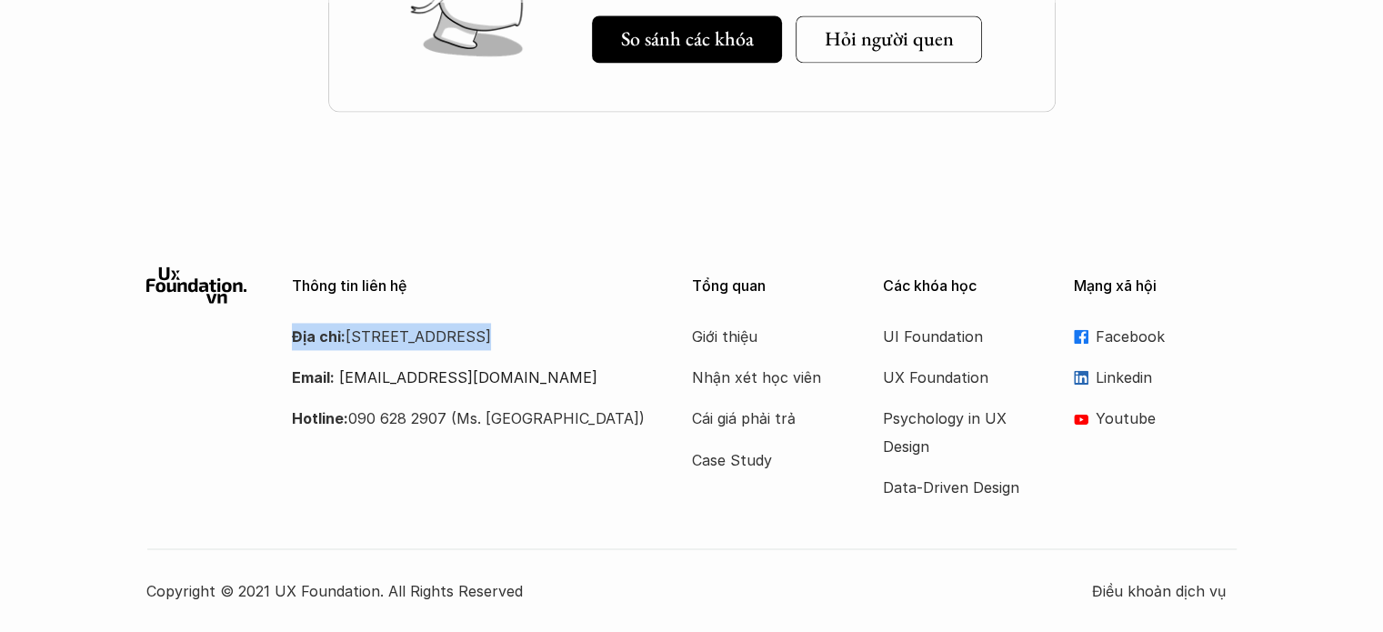
click at [542, 350] on p "Địa chỉ: [STREET_ADDRESS]" at bounding box center [469, 336] width 355 height 27
click at [694, 418] on p "Cái giá phải trả" at bounding box center [765, 418] width 146 height 27
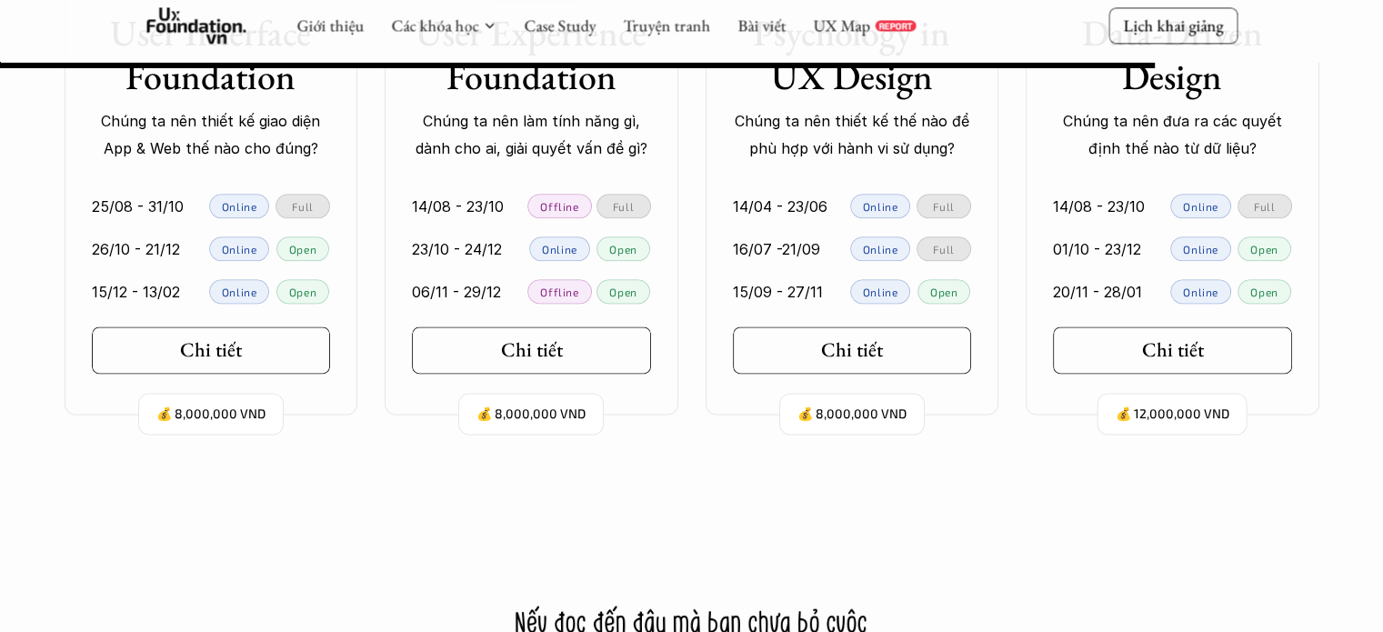
scroll to position [16135, 0]
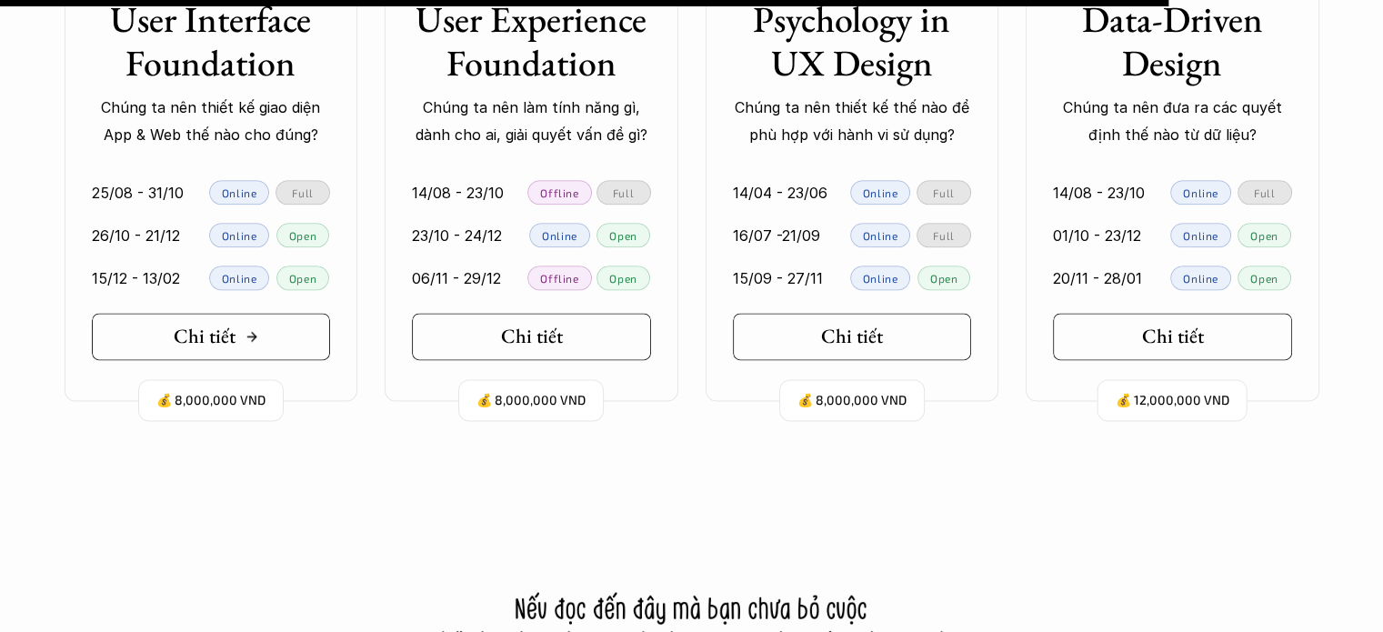
click at [290, 337] on link "Chi tiết" at bounding box center [211, 336] width 239 height 47
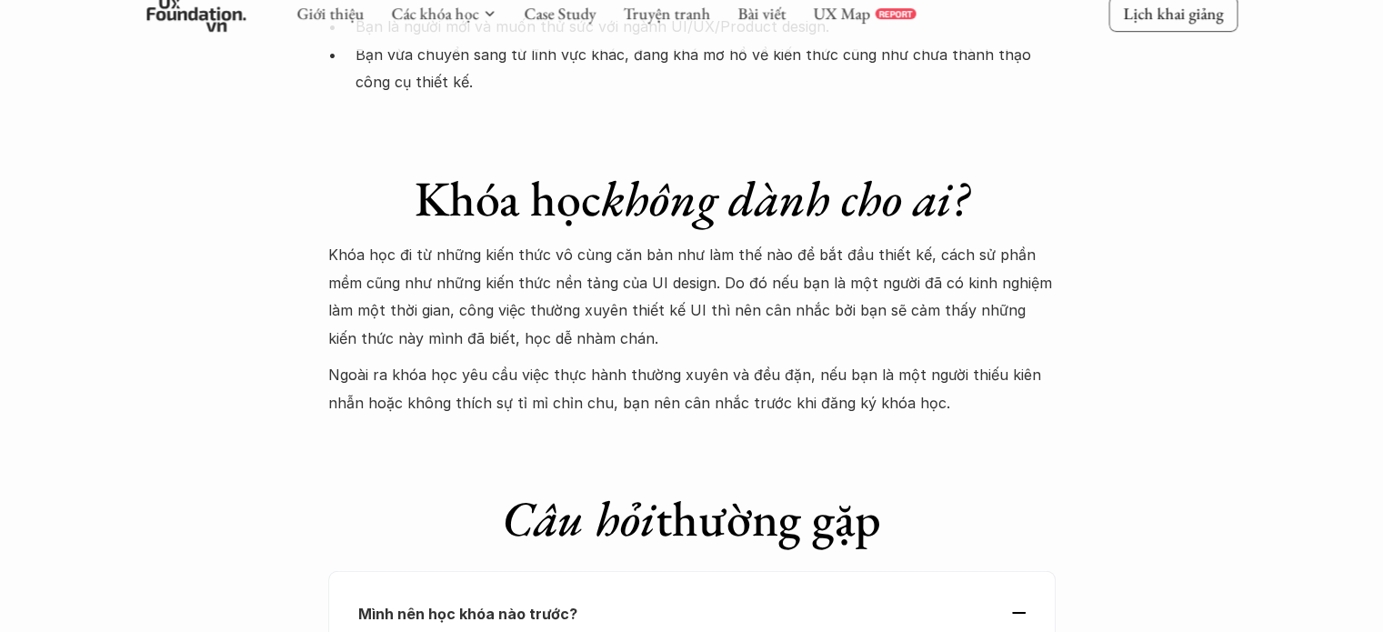
scroll to position [5275, 0]
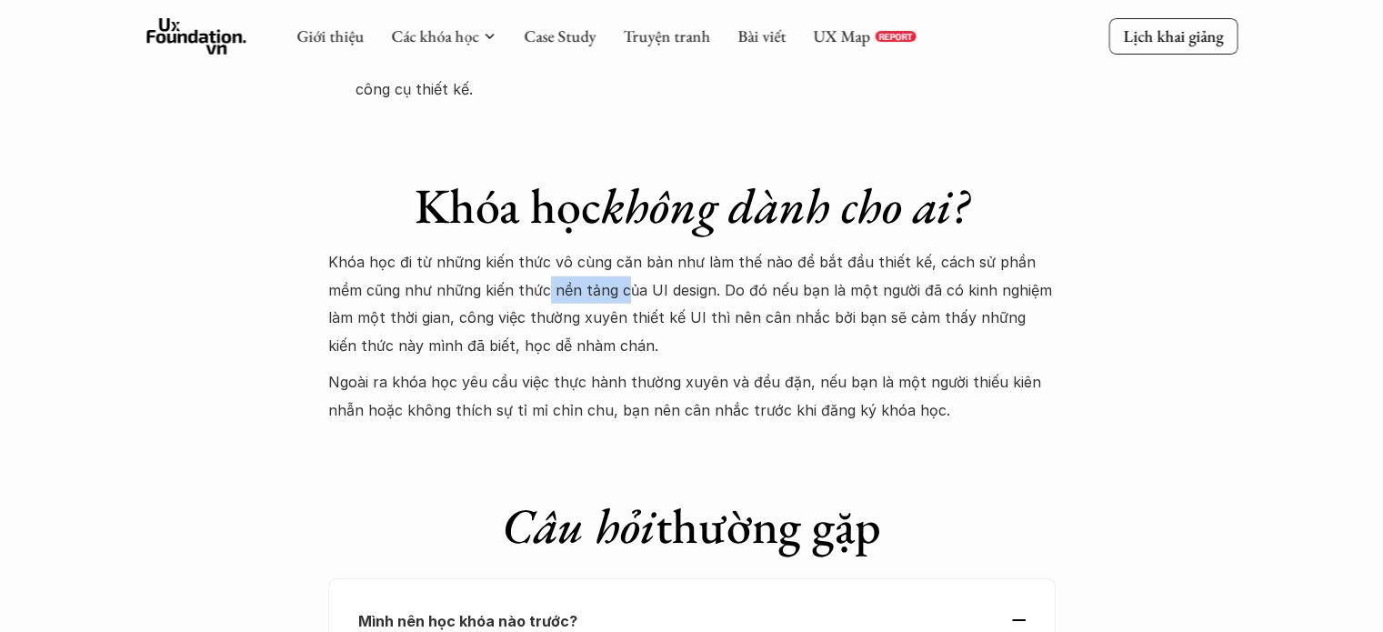
drag, startPoint x: 508, startPoint y: 167, endPoint x: 583, endPoint y: 166, distance: 75.5
click at [583, 248] on p "Khóa học đi từ những kiến thức vô cùng căn bản như làm thế nào để bắt đầu thiết…" at bounding box center [692, 303] width 728 height 111
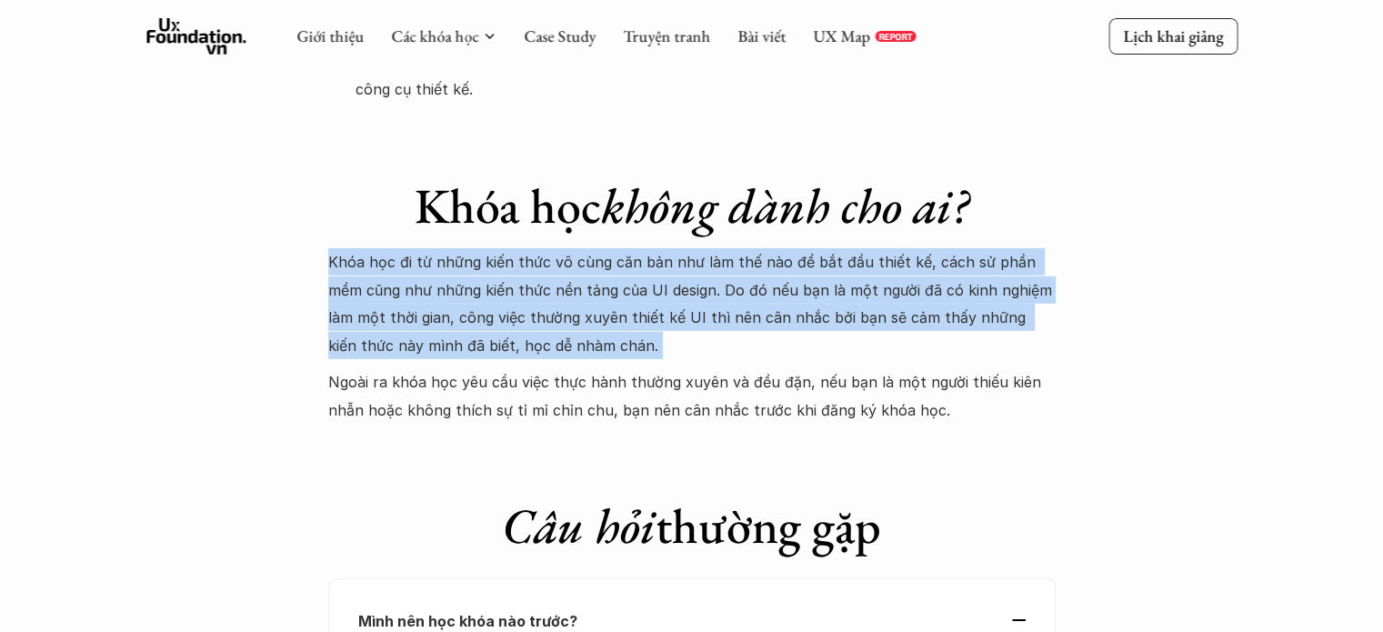
click at [583, 248] on p "Khóa học đi từ những kiến thức vô cùng căn bản như làm thế nào để bắt đầu thiết…" at bounding box center [692, 303] width 728 height 111
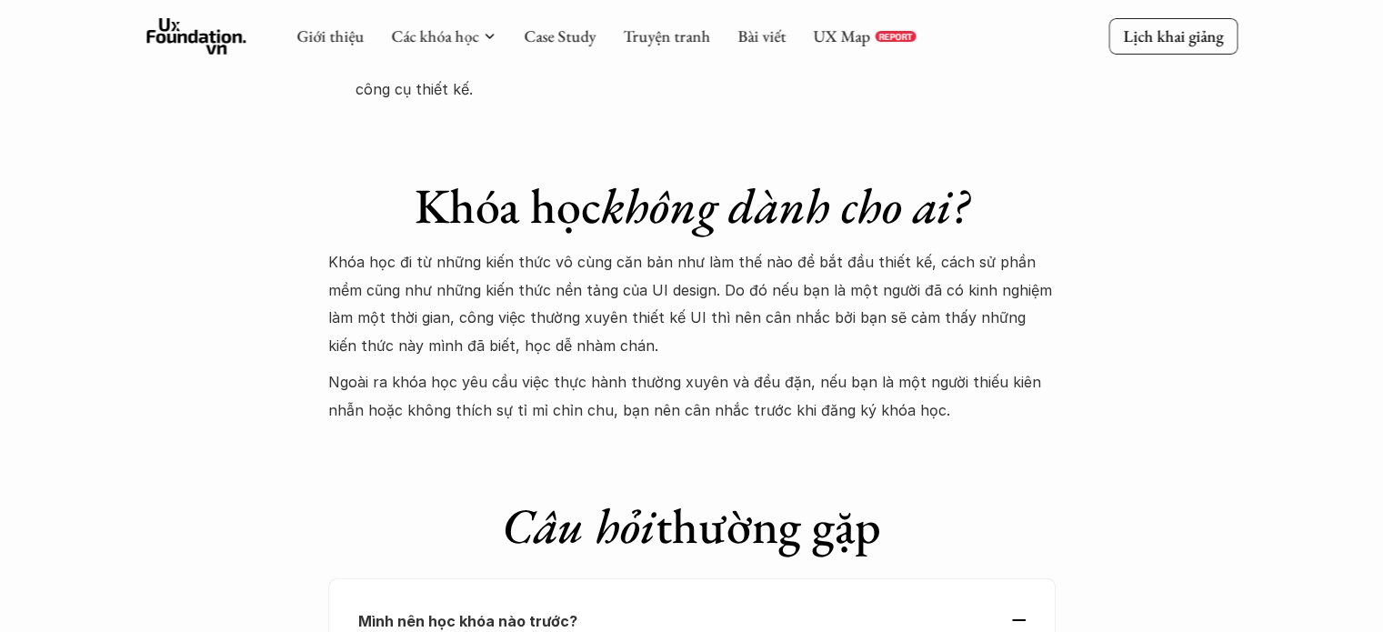
click at [603, 368] on p "Ngoài ra khóa học yêu cầu việc thực hành thường xuyên và đều đặn, nếu bạn là mộ…" at bounding box center [692, 395] width 728 height 55
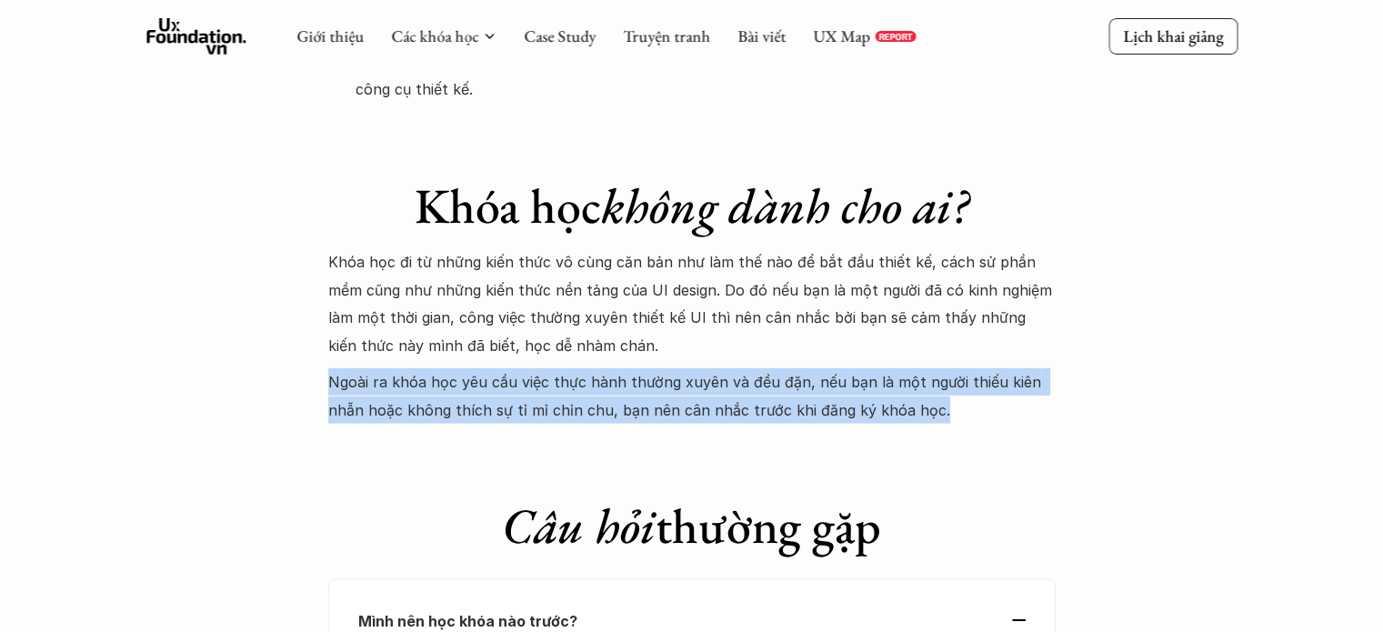
click at [603, 368] on p "Ngoài ra khóa học yêu cầu việc thực hành thường xuyên và đều đặn, nếu bạn là mộ…" at bounding box center [692, 395] width 728 height 55
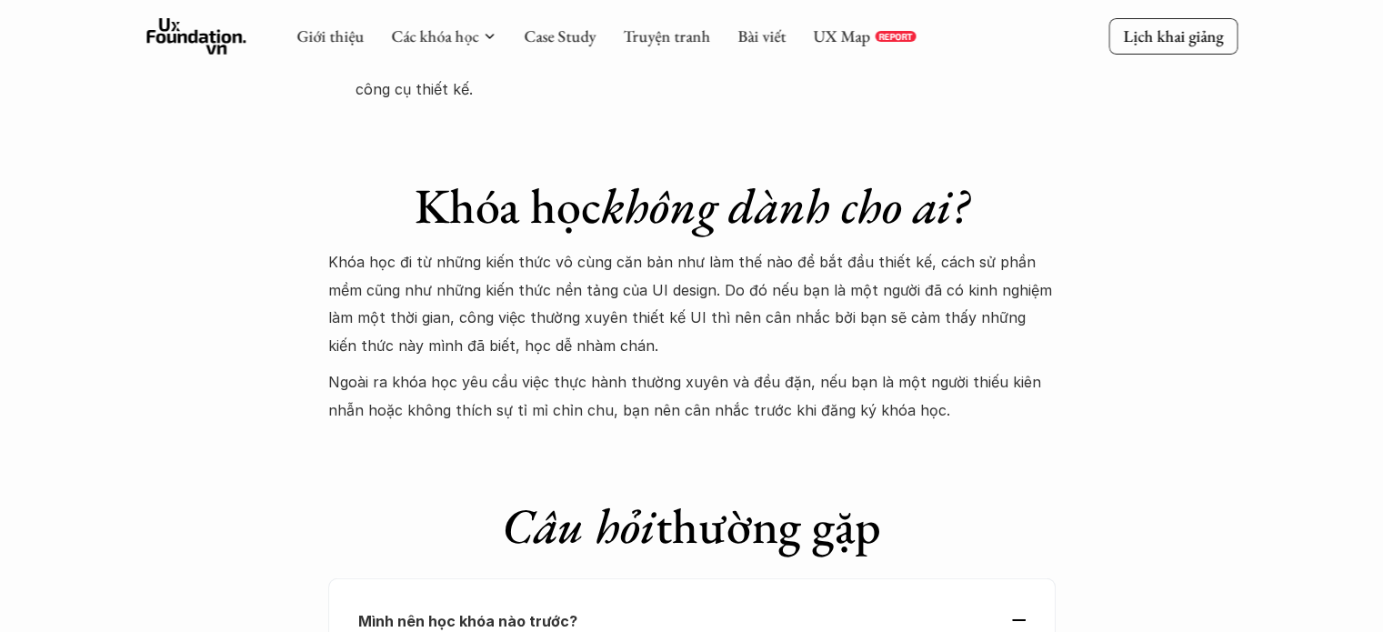
click at [584, 248] on p "Khóa học đi từ những kiến thức vô cùng căn bản như làm thế nào để bắt đầu thiết…" at bounding box center [692, 303] width 728 height 111
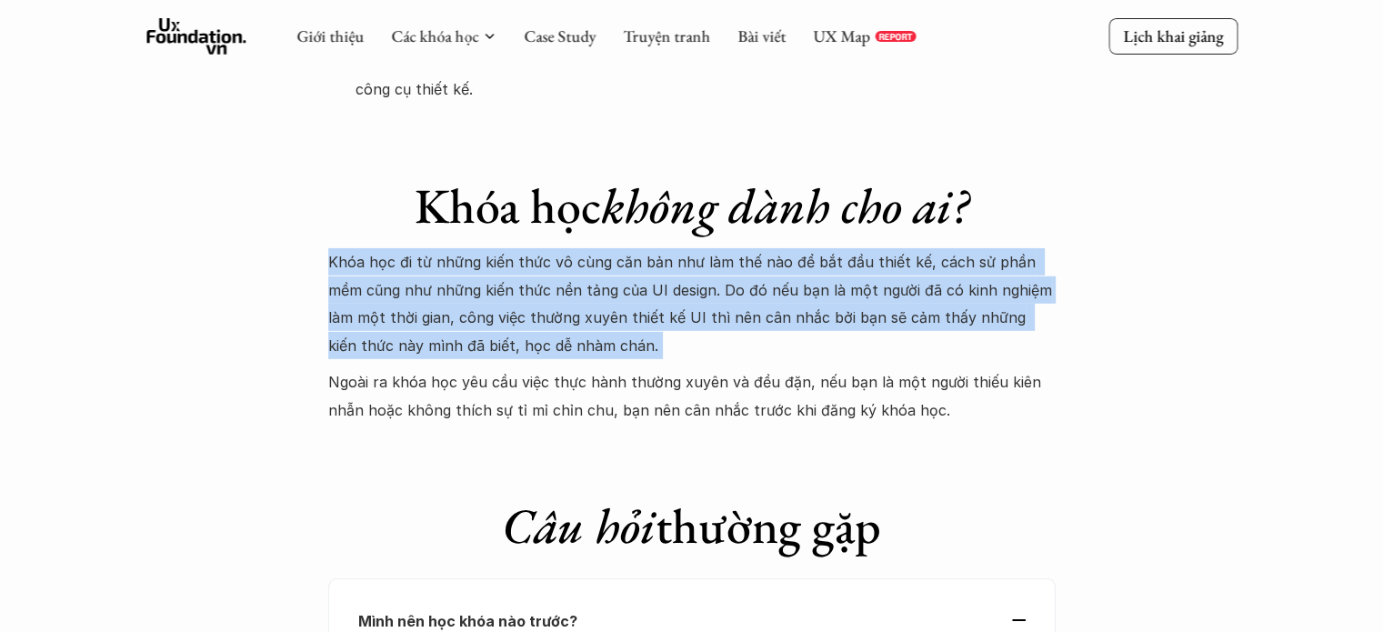
click at [584, 248] on p "Khóa học đi từ những kiến thức vô cùng căn bản như làm thế nào để bắt đầu thiết…" at bounding box center [692, 303] width 728 height 111
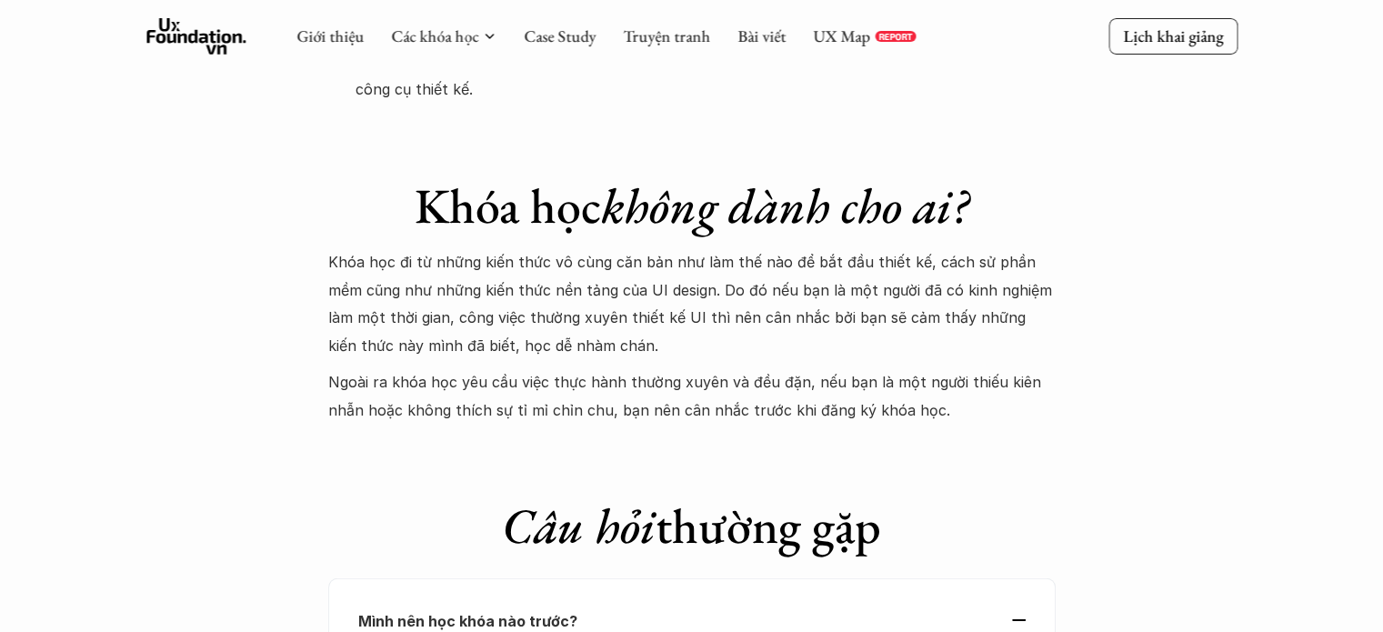
click at [595, 368] on p "Ngoài ra khóa học yêu cầu việc thực hành thường xuyên và đều đặn, nếu bạn là mộ…" at bounding box center [692, 395] width 728 height 55
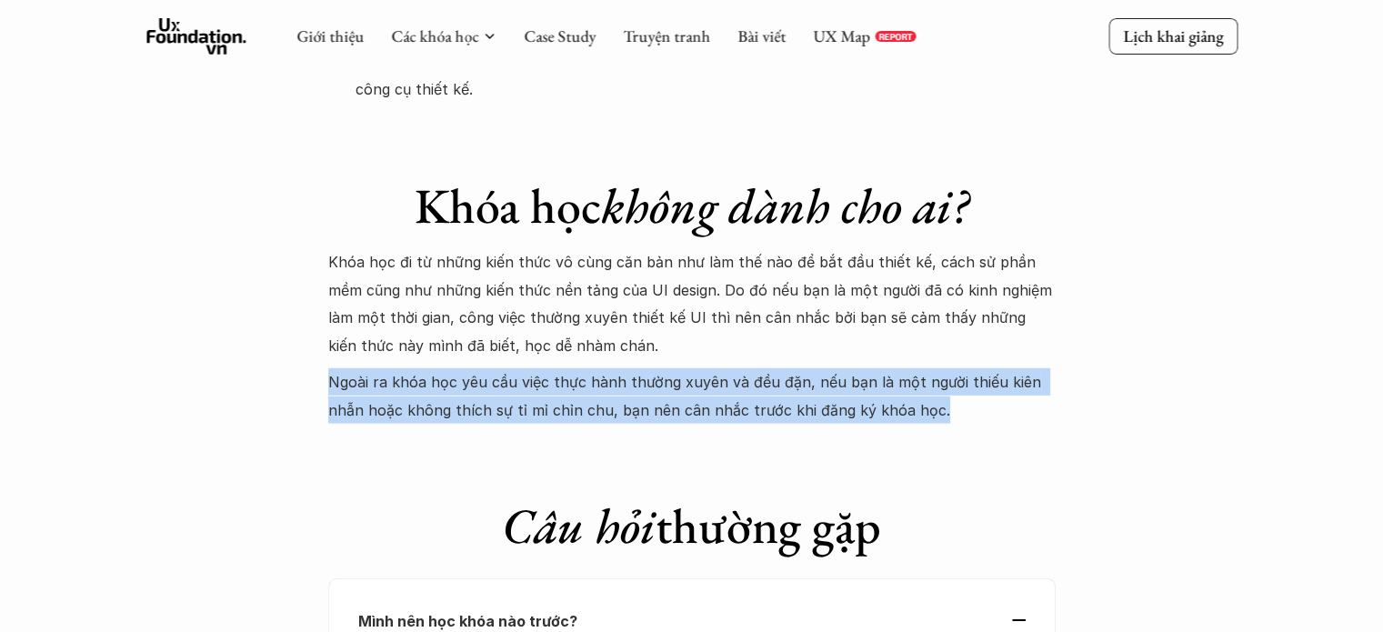
click at [595, 368] on p "Ngoài ra khóa học yêu cầu việc thực hành thường xuyên và đều đặn, nếu bạn là mộ…" at bounding box center [692, 395] width 728 height 55
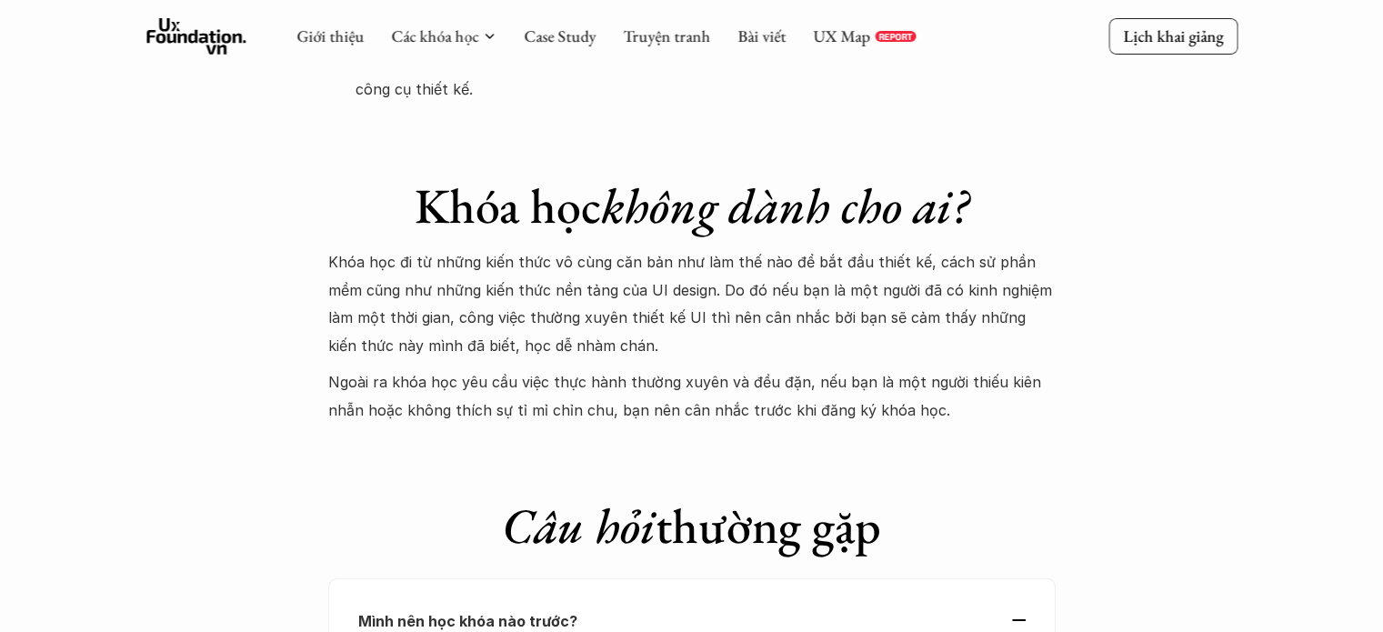
click at [615, 248] on p "Khóa học đi từ những kiến thức vô cùng căn bản như làm thế nào để bắt đầu thiết…" at bounding box center [692, 303] width 728 height 111
drag, startPoint x: 936, startPoint y: 188, endPoint x: 964, endPoint y: 189, distance: 28.2
click at [964, 248] on p "Khóa học đi từ những kiến thức vô cùng căn bản như làm thế nào để bắt đầu thiết…" at bounding box center [692, 303] width 728 height 111
drag, startPoint x: 564, startPoint y: 212, endPoint x: 793, endPoint y: 212, distance: 229.2
click at [793, 248] on p "Khóa học đi từ những kiến thức vô cùng căn bản như làm thế nào để bắt đầu thiết…" at bounding box center [692, 303] width 728 height 111
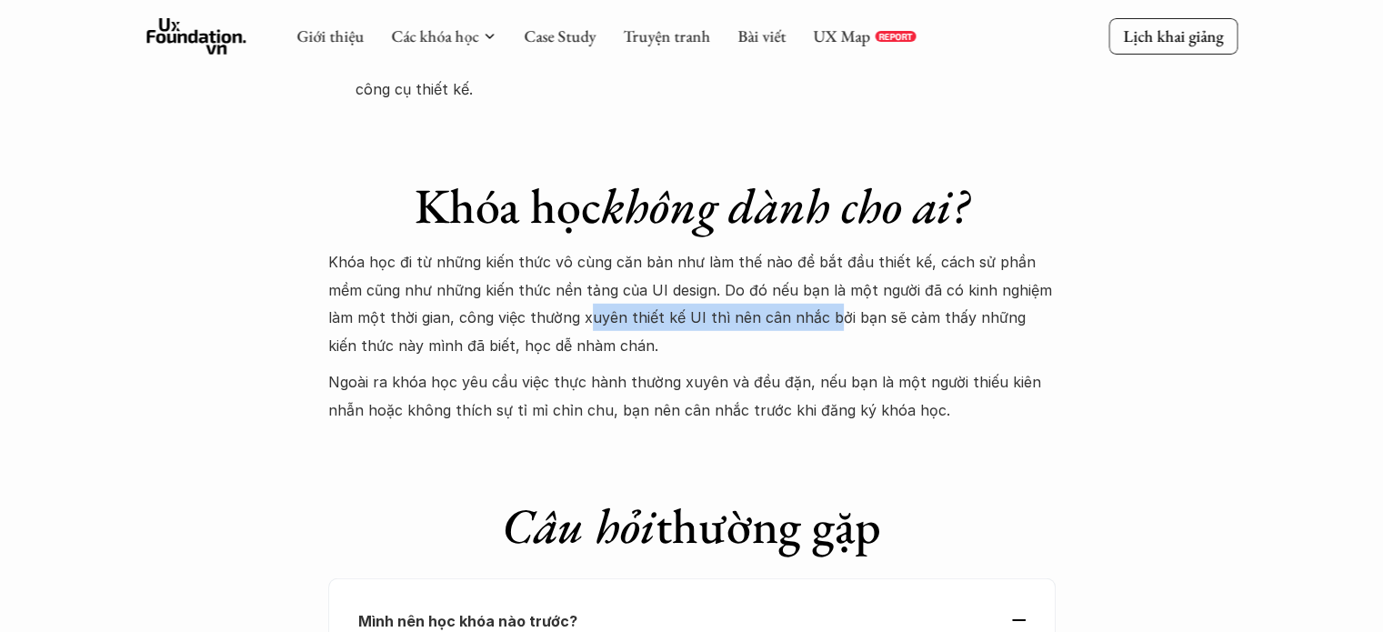
click at [793, 248] on p "Khóa học đi từ những kiến thức vô cùng căn bản như làm thế nào để bắt đầu thiết…" at bounding box center [692, 303] width 728 height 111
click at [624, 248] on p "Khóa học đi từ những kiến thức vô cùng căn bản như làm thế nào để bắt đầu thiết…" at bounding box center [692, 303] width 728 height 111
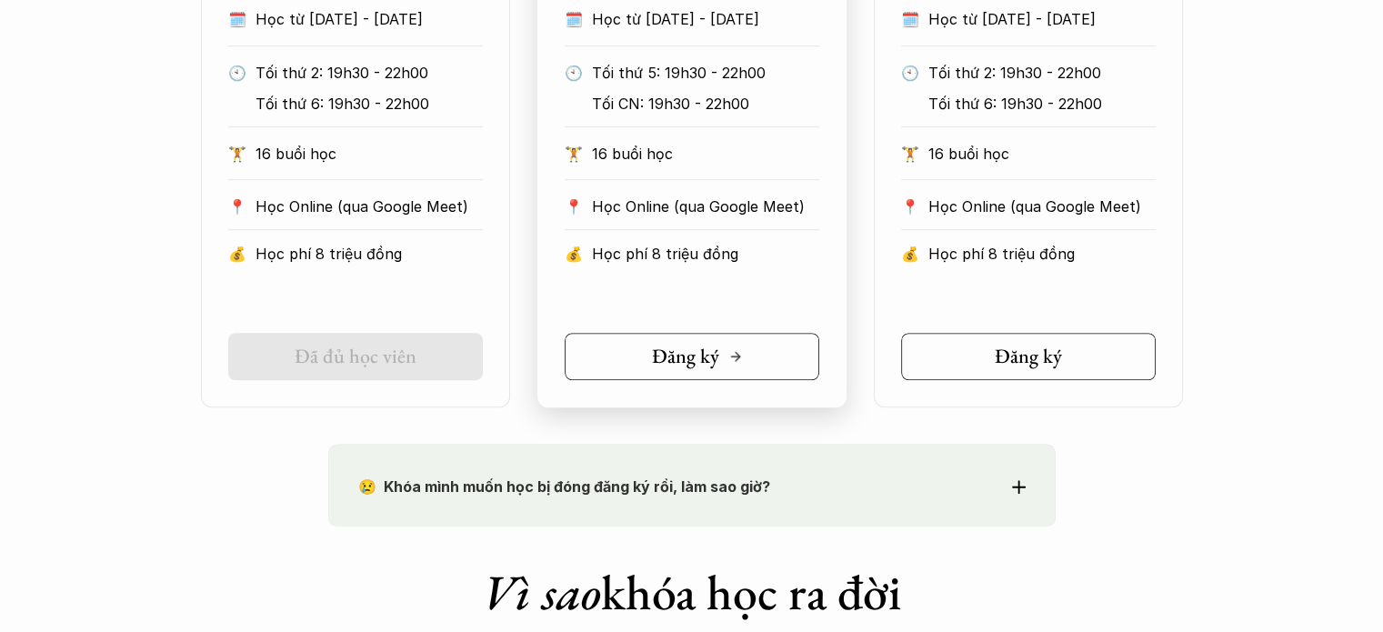
scroll to position [1139, 0]
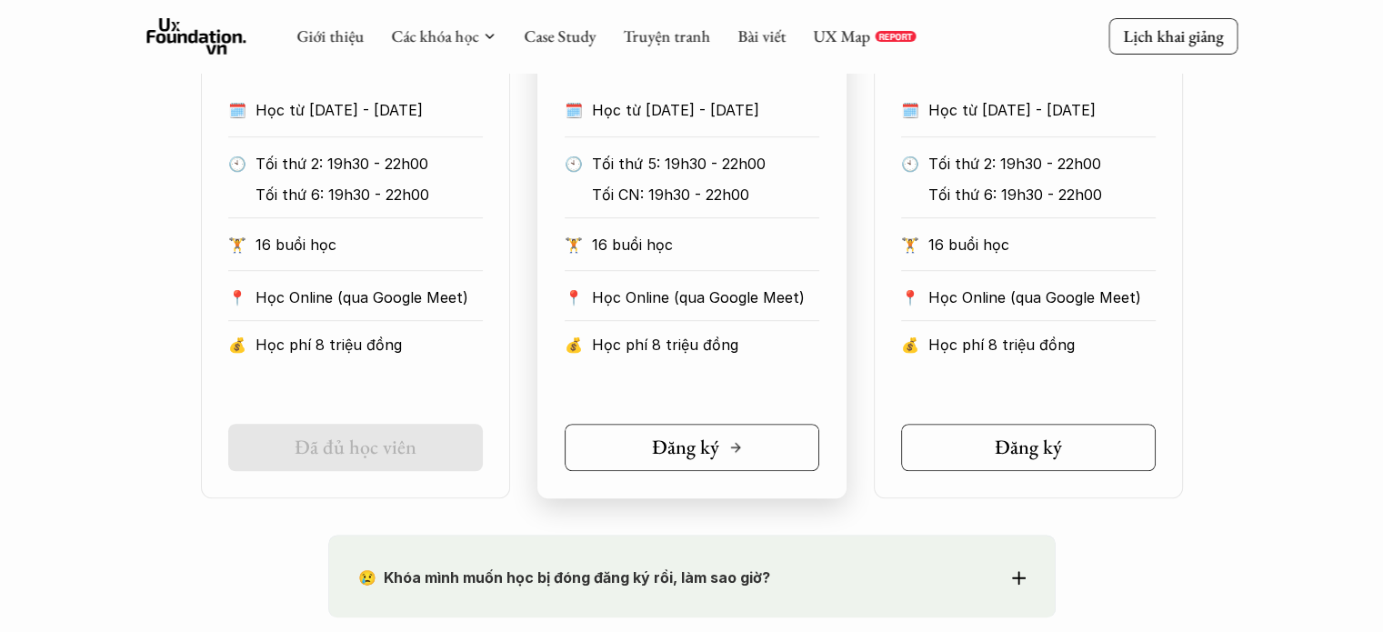
click at [692, 428] on link "Đăng ký" at bounding box center [692, 447] width 255 height 47
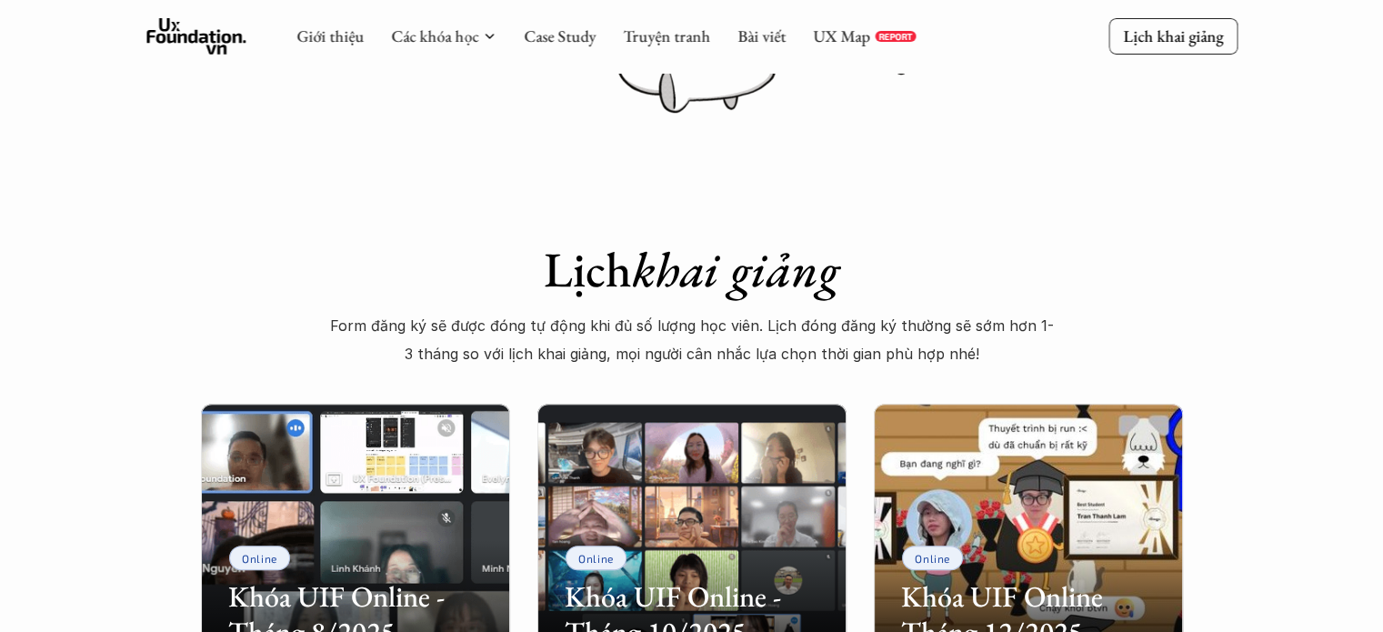
scroll to position [502, 0]
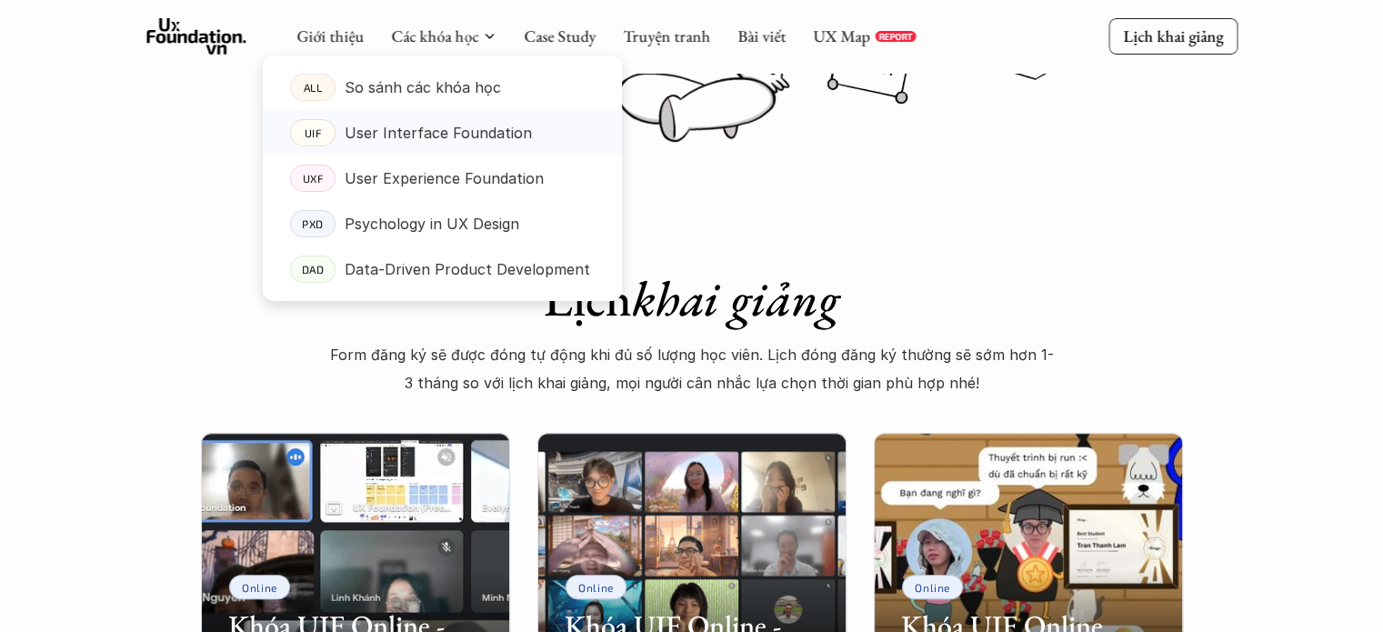
click at [447, 140] on p "User Interface Foundation" at bounding box center [438, 132] width 187 height 27
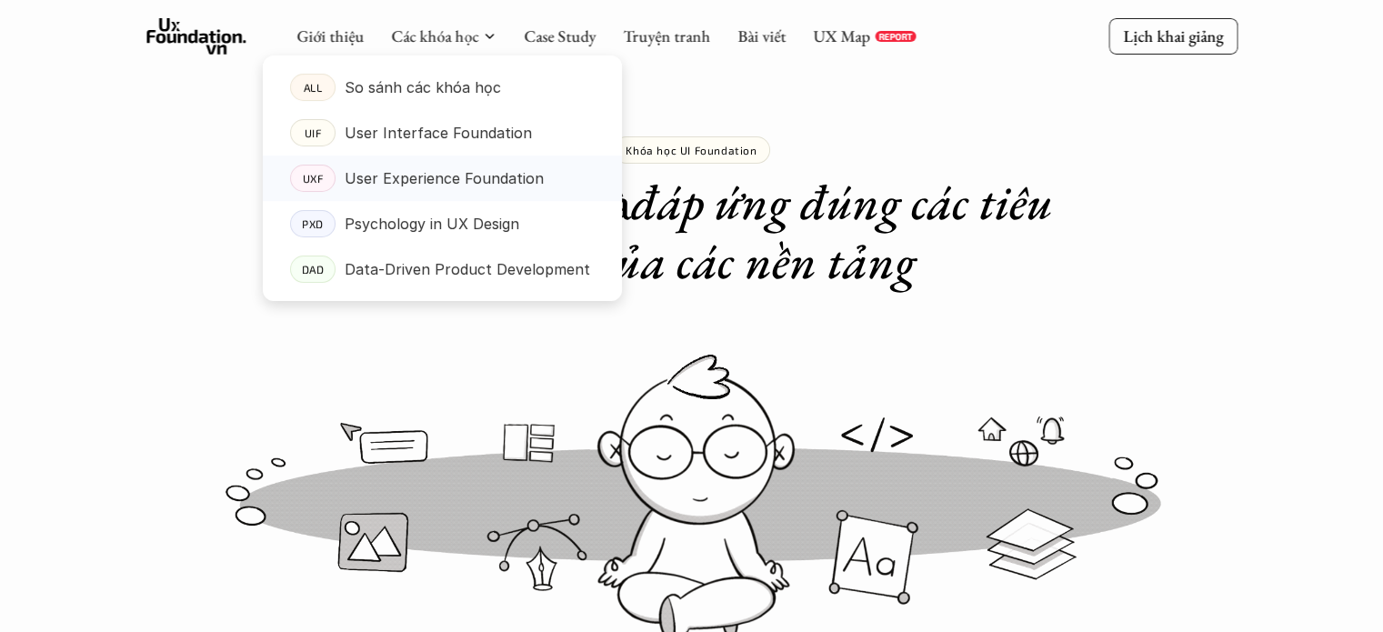
click at [523, 177] on p "User Experience Foundation" at bounding box center [444, 178] width 199 height 27
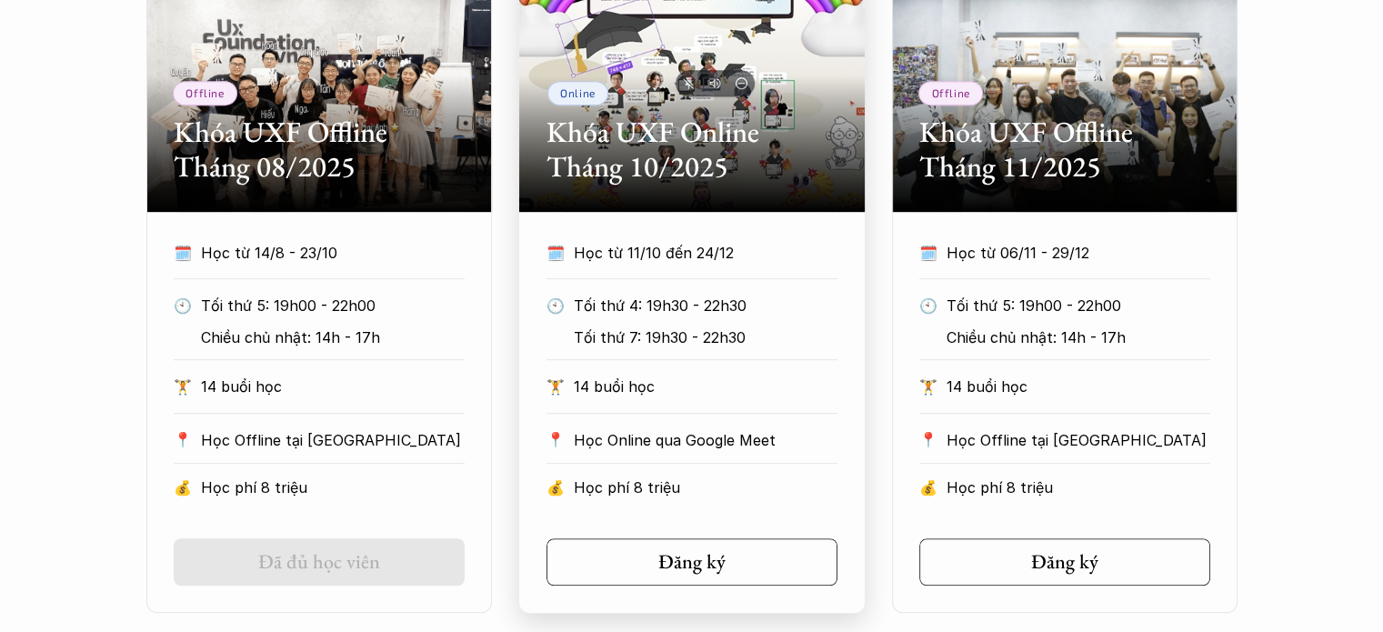
scroll to position [1000, 0]
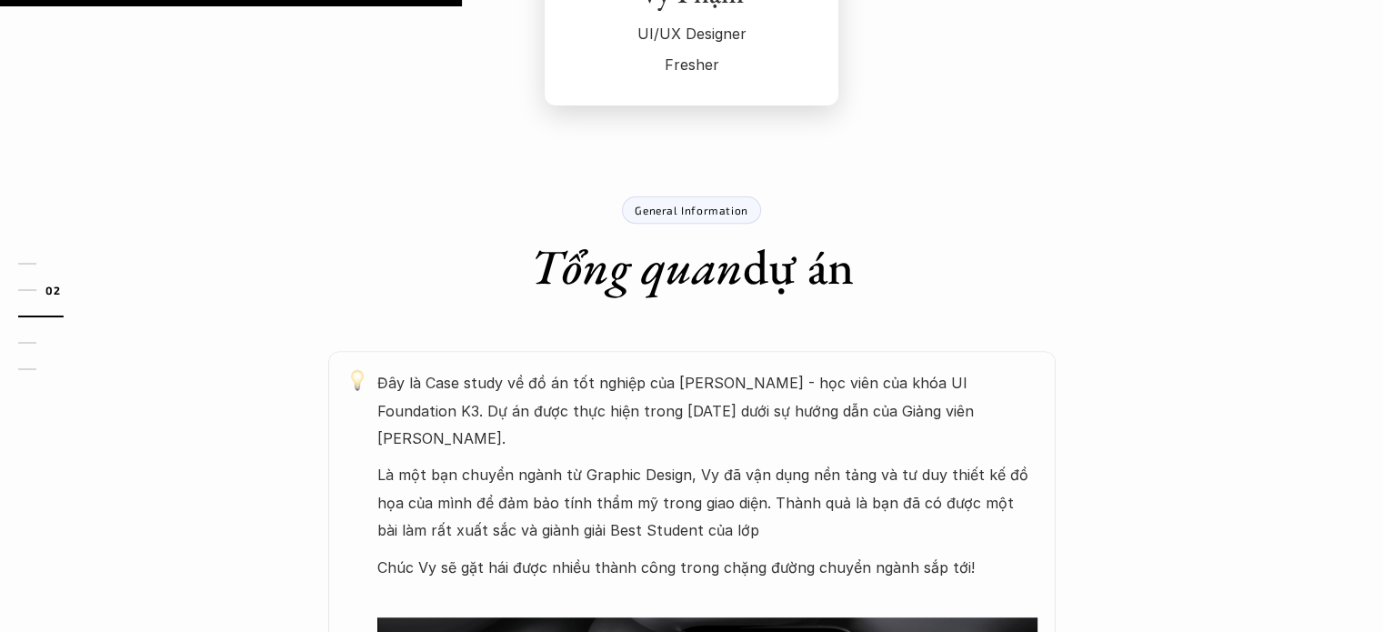
scroll to position [819, 0]
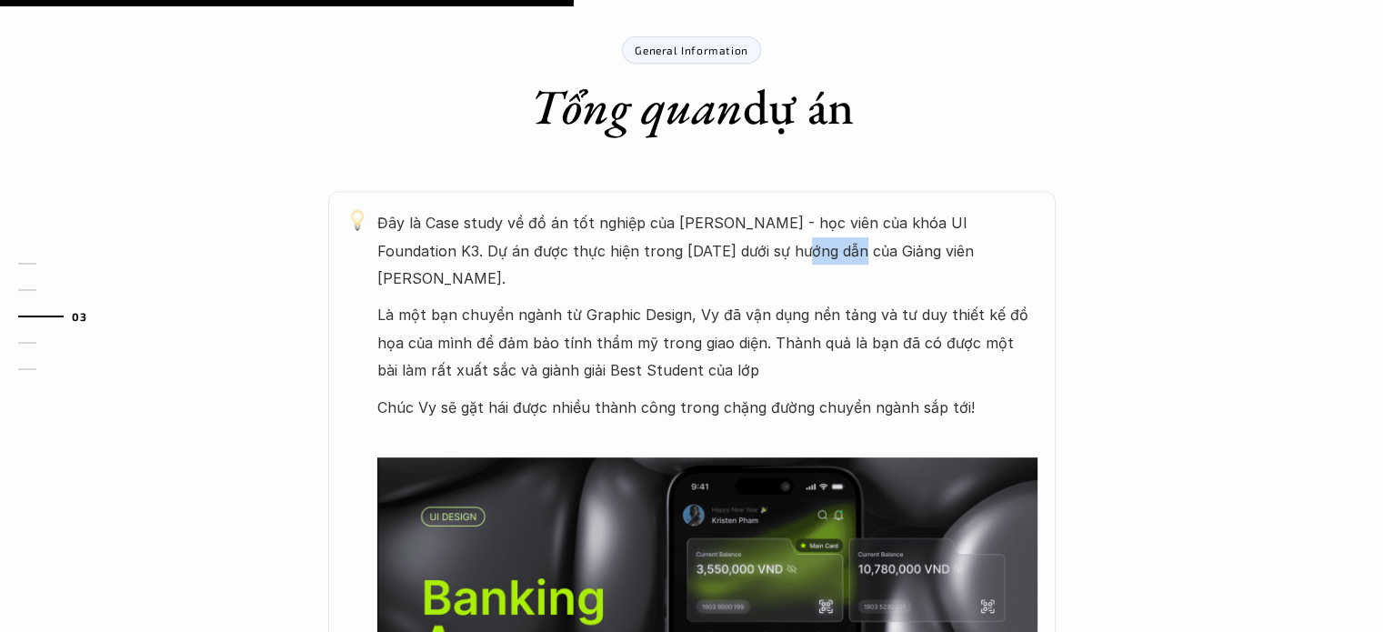
drag, startPoint x: 724, startPoint y: 258, endPoint x: 778, endPoint y: 260, distance: 53.7
click at [778, 260] on p "Đây là Case study về đồ án tốt nghiệp của [PERSON_NAME] - học viên của khóa UI …" at bounding box center [707, 250] width 660 height 83
click at [768, 301] on p "Là một bạn chuyển ngành từ Graphic Design, Vy đã vận dụng nền tảng và tư duy th…" at bounding box center [707, 342] width 660 height 83
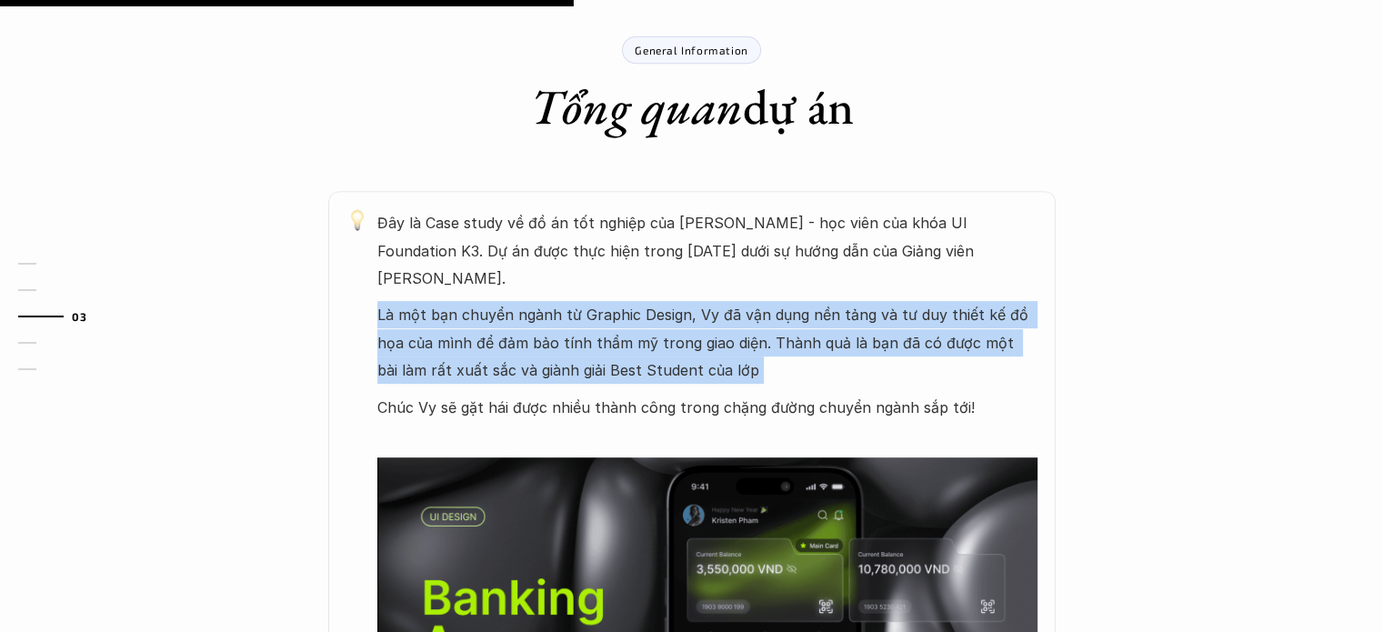
click at [768, 301] on p "Là một bạn chuyển ngành từ Graphic Design, Vy đã vận dụng nền tảng và tư duy th…" at bounding box center [707, 342] width 660 height 83
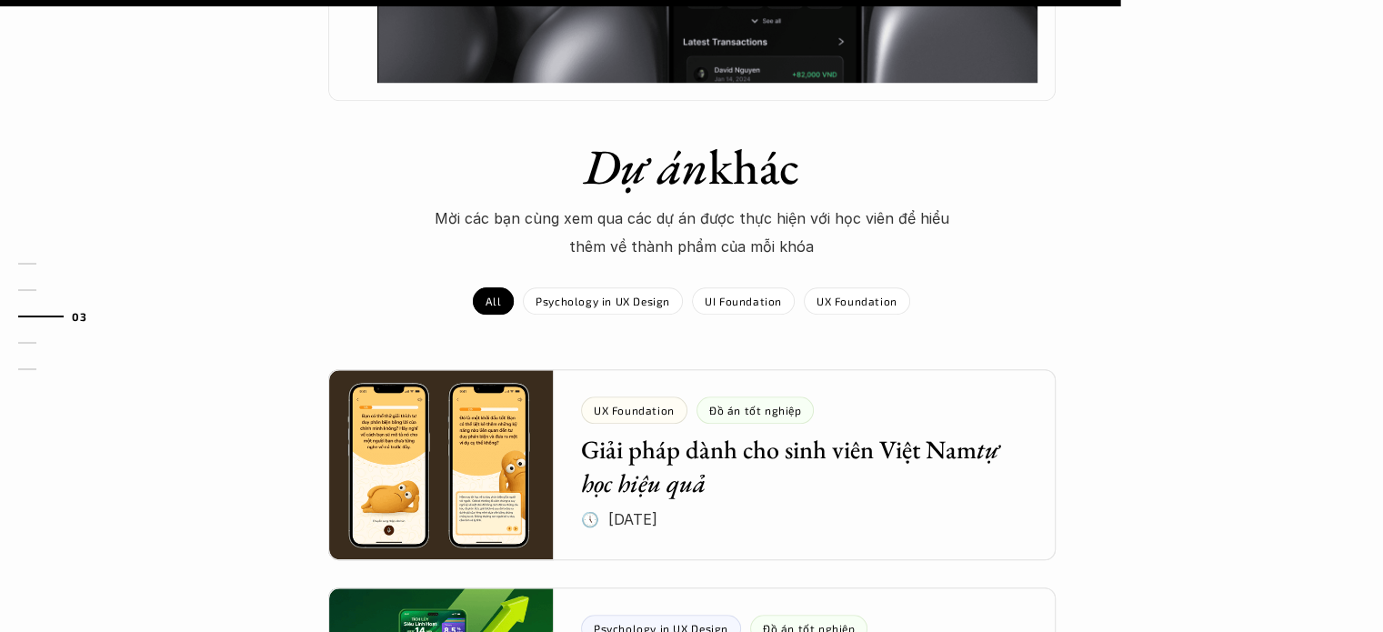
scroll to position [1728, 0]
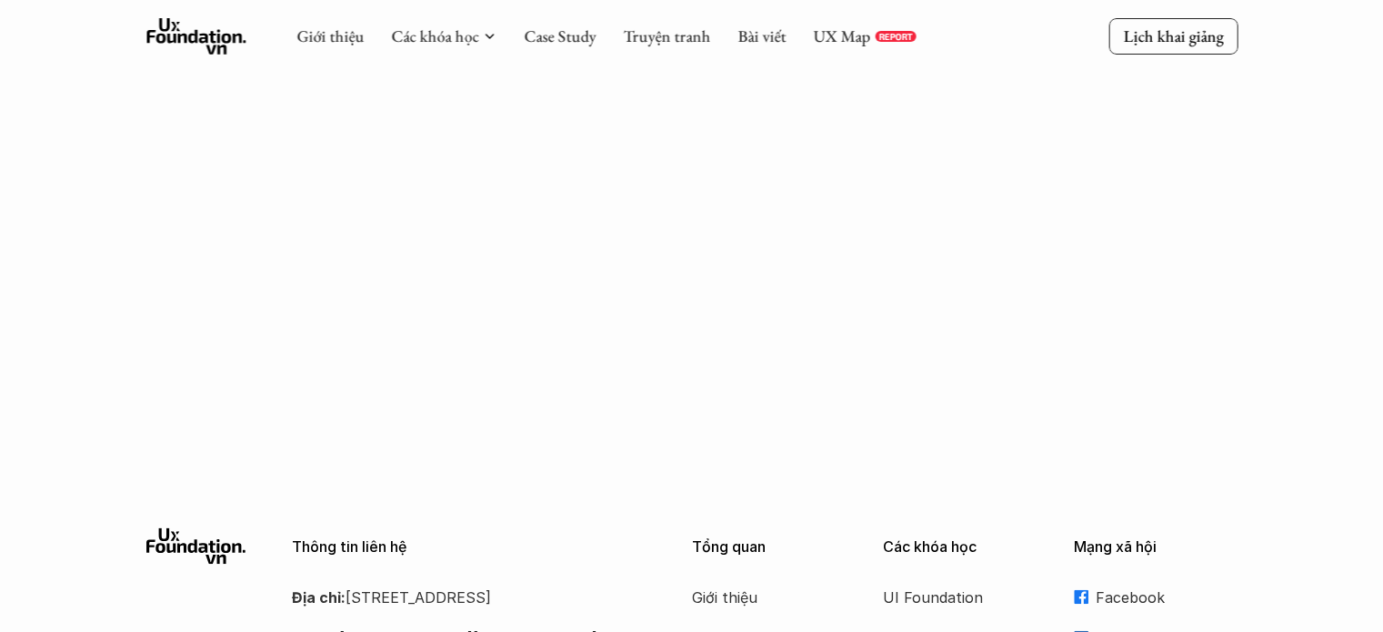
scroll to position [2796, 0]
